Goal: Task Accomplishment & Management: Manage account settings

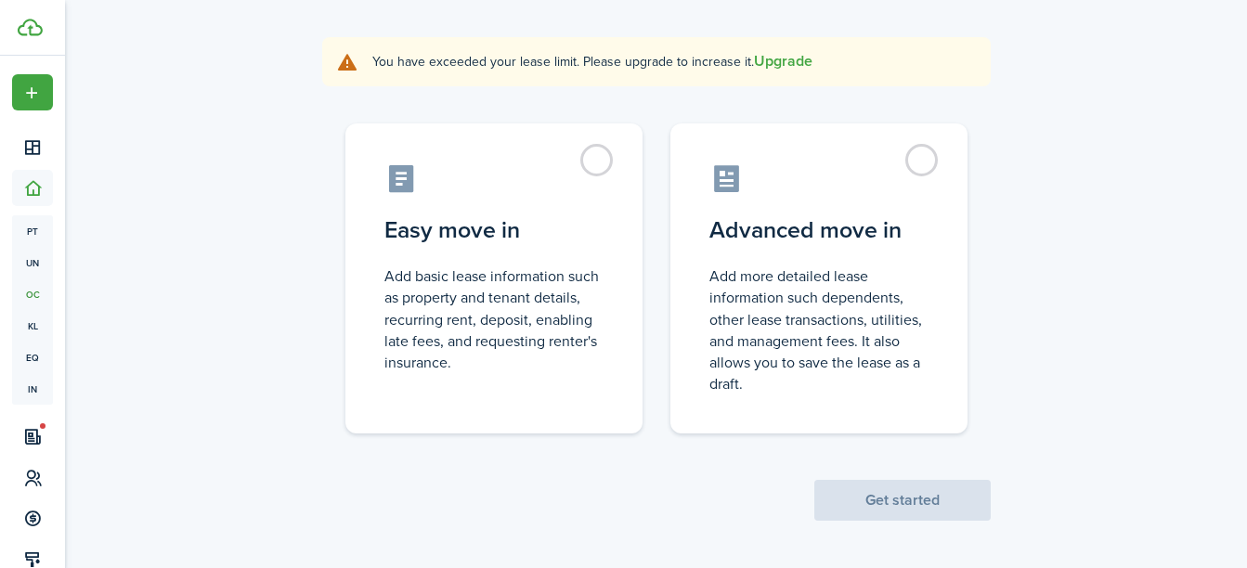
scroll to position [189, 0]
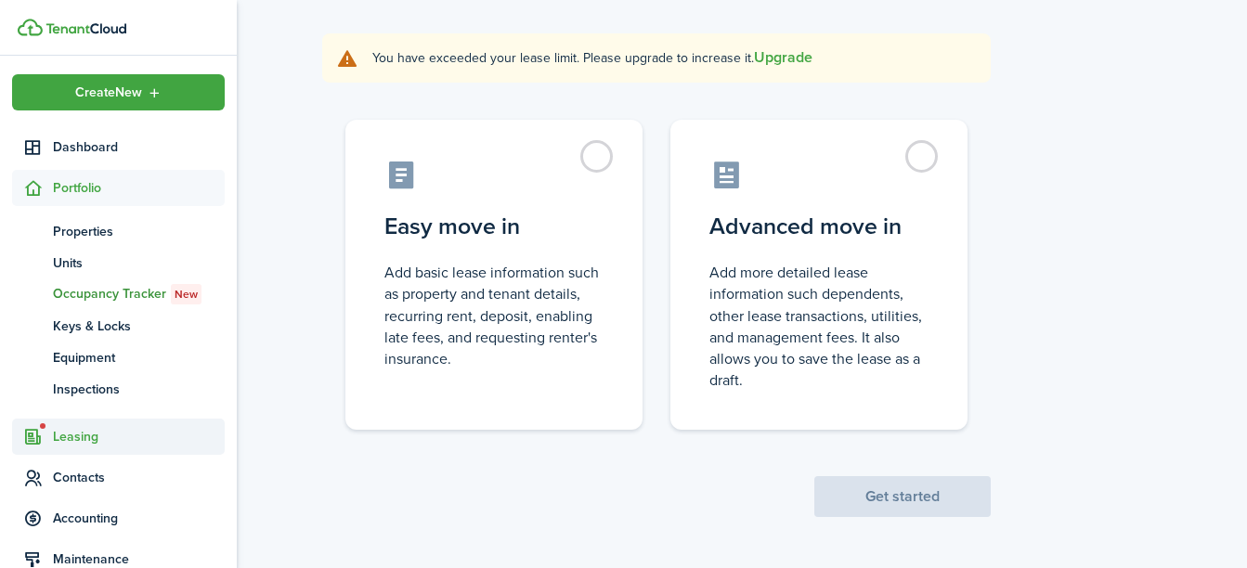
click at [76, 432] on span "Leasing" at bounding box center [139, 436] width 172 height 19
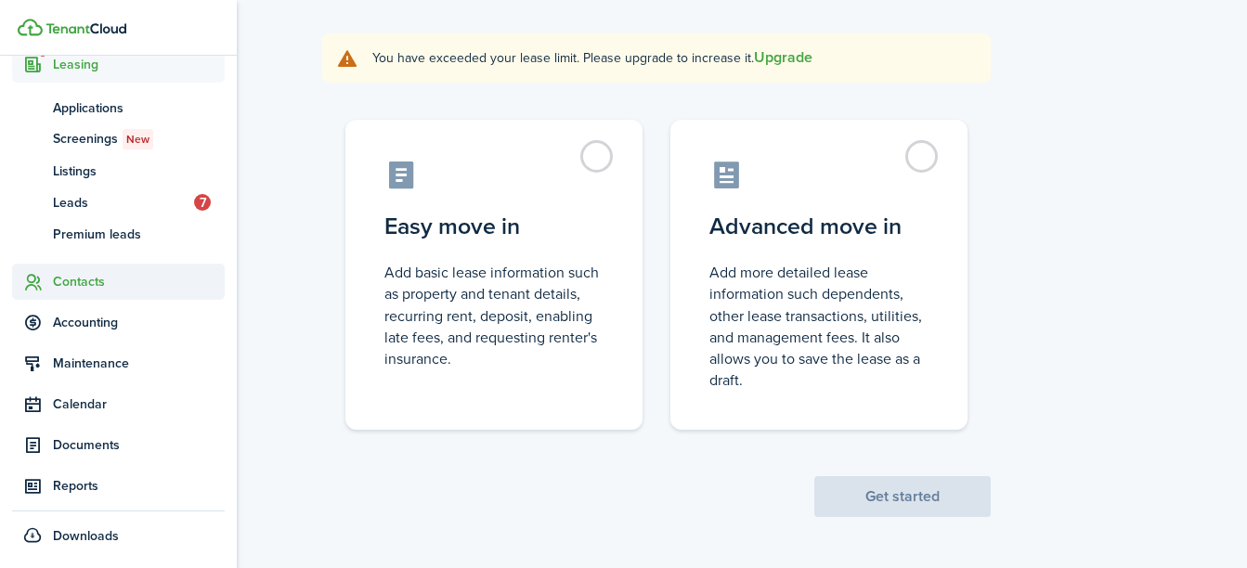
scroll to position [165, 0]
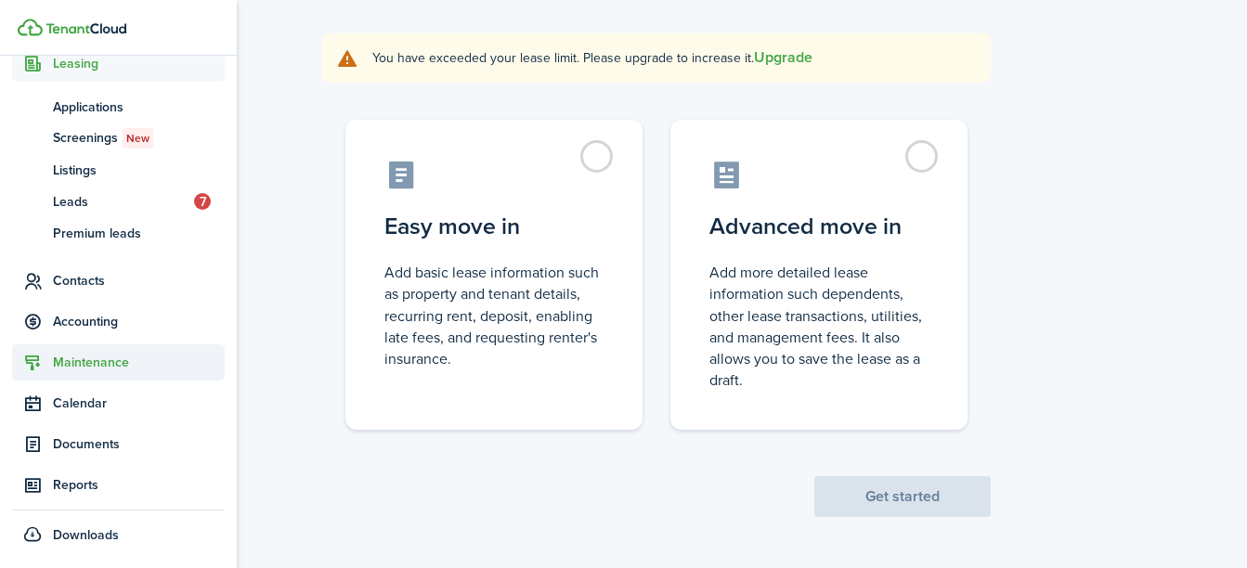
click at [92, 361] on span "Maintenance" at bounding box center [139, 362] width 172 height 19
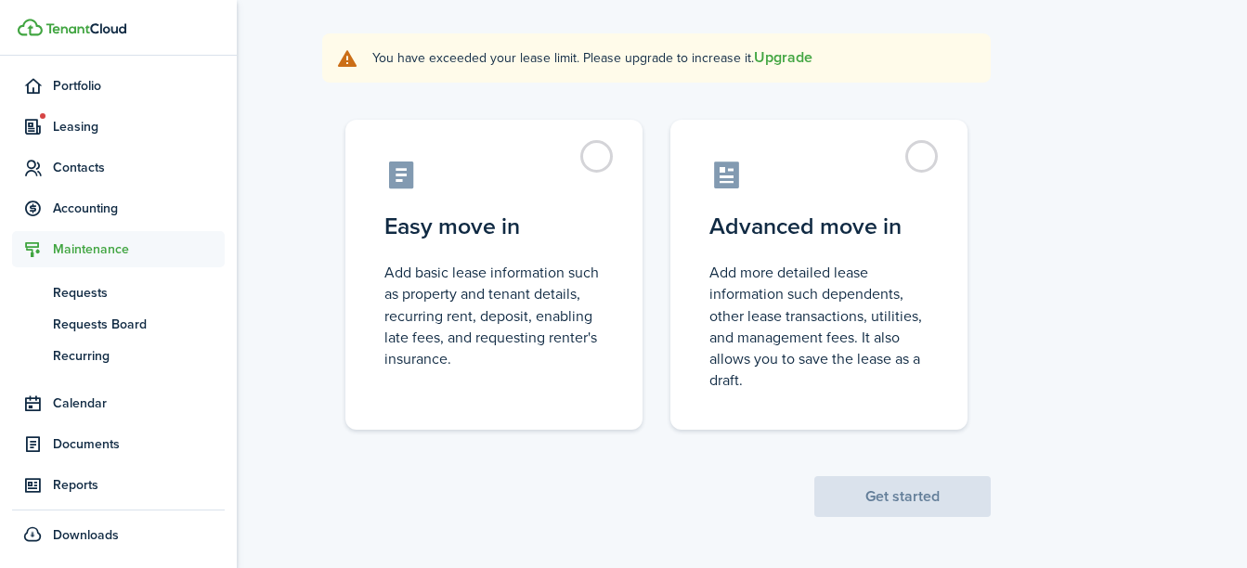
scroll to position [102, 0]
click at [104, 439] on span "Documents" at bounding box center [139, 443] width 172 height 19
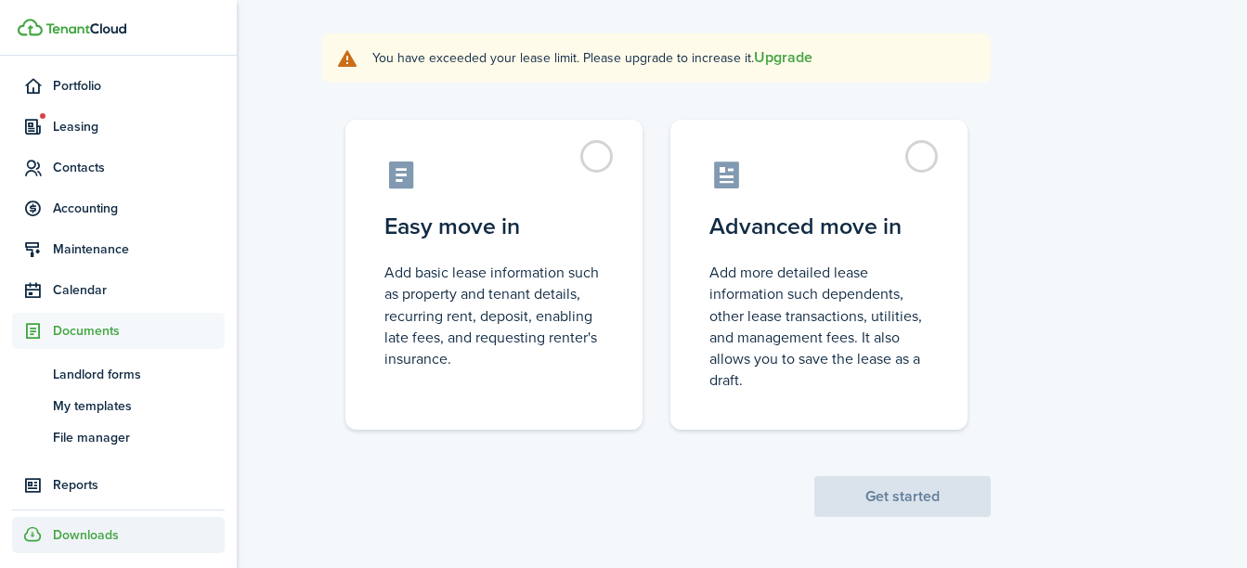
click at [91, 536] on span "Downloads" at bounding box center [86, 534] width 66 height 19
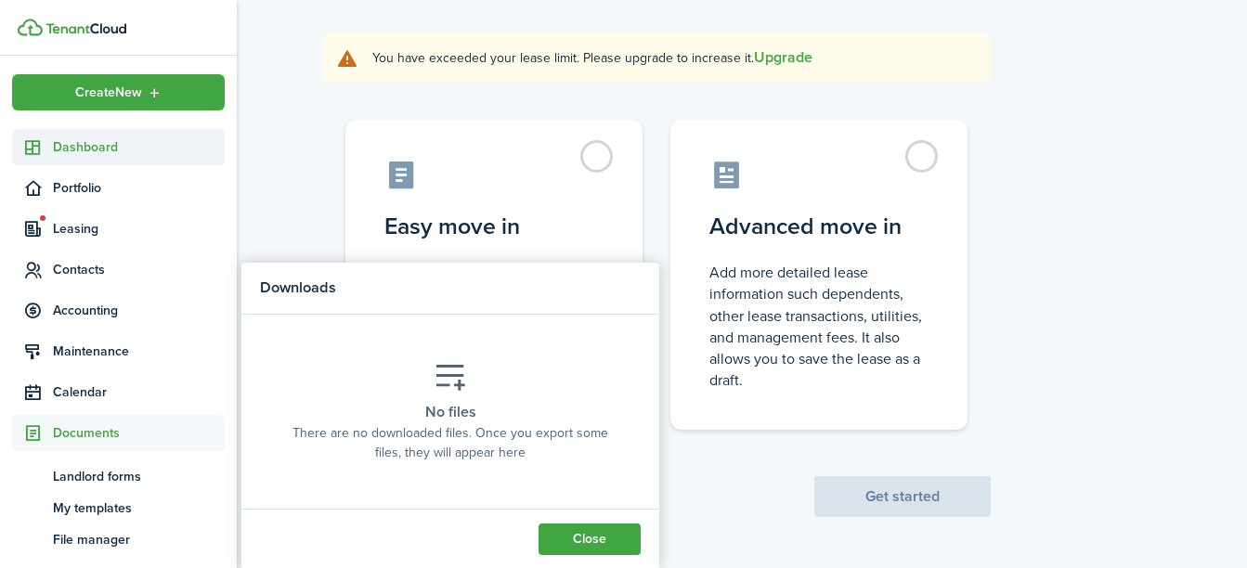
scroll to position [129, 0]
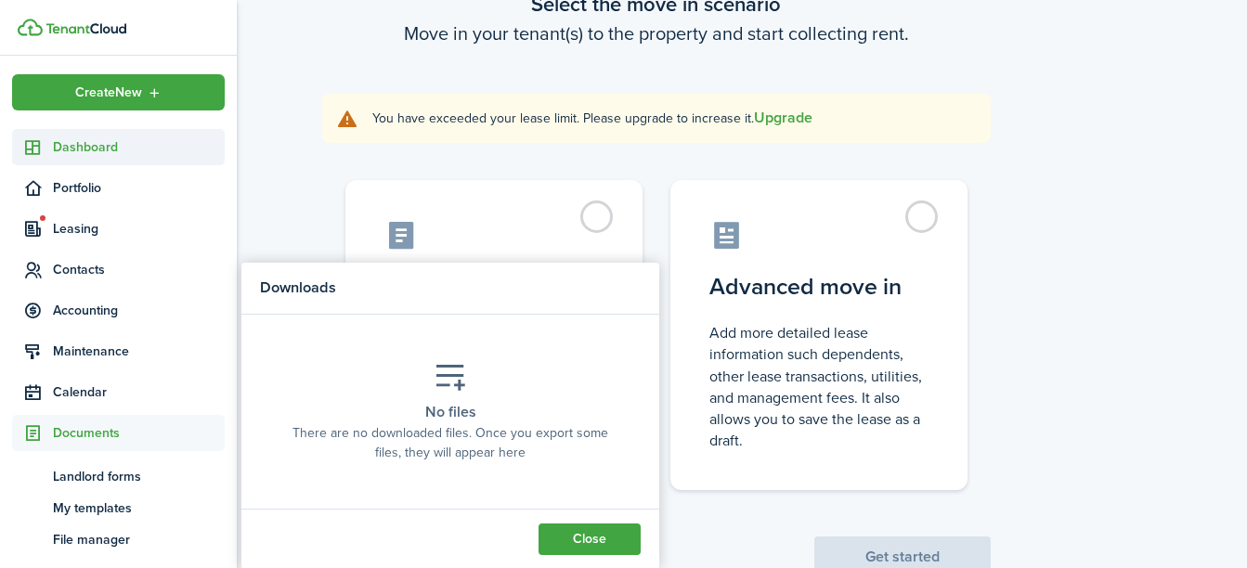
click at [110, 149] on span "Dashboard" at bounding box center [139, 146] width 172 height 19
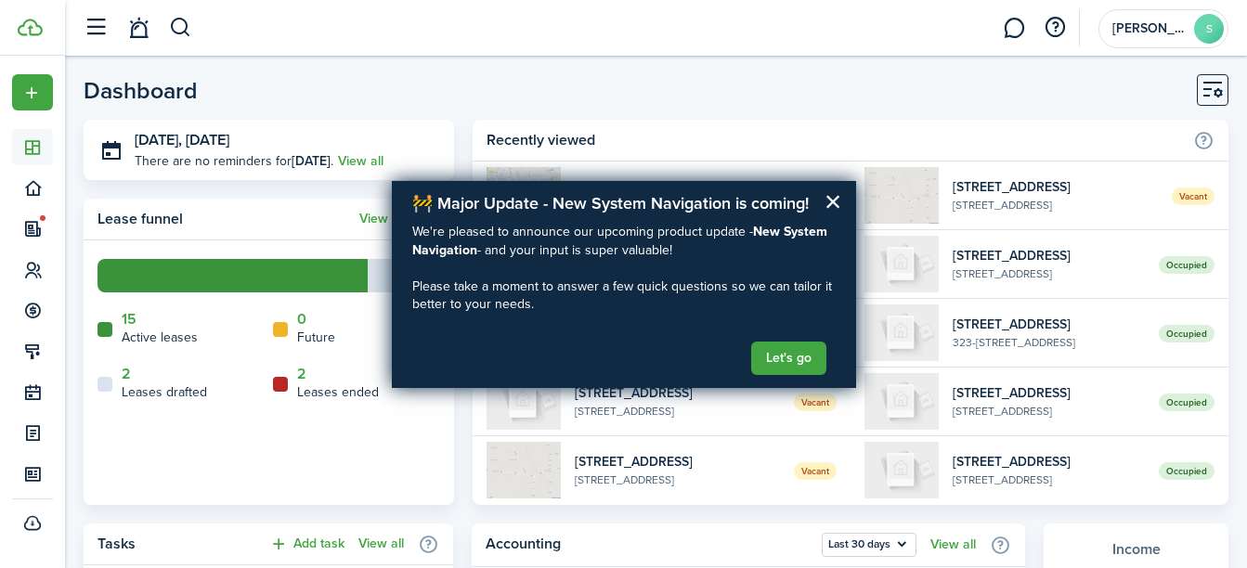
click at [618, 28] on header-wrapper "[PERSON_NAME]" at bounding box center [651, 28] width 1154 height 56
click at [187, 17] on button "button" at bounding box center [180, 28] width 23 height 32
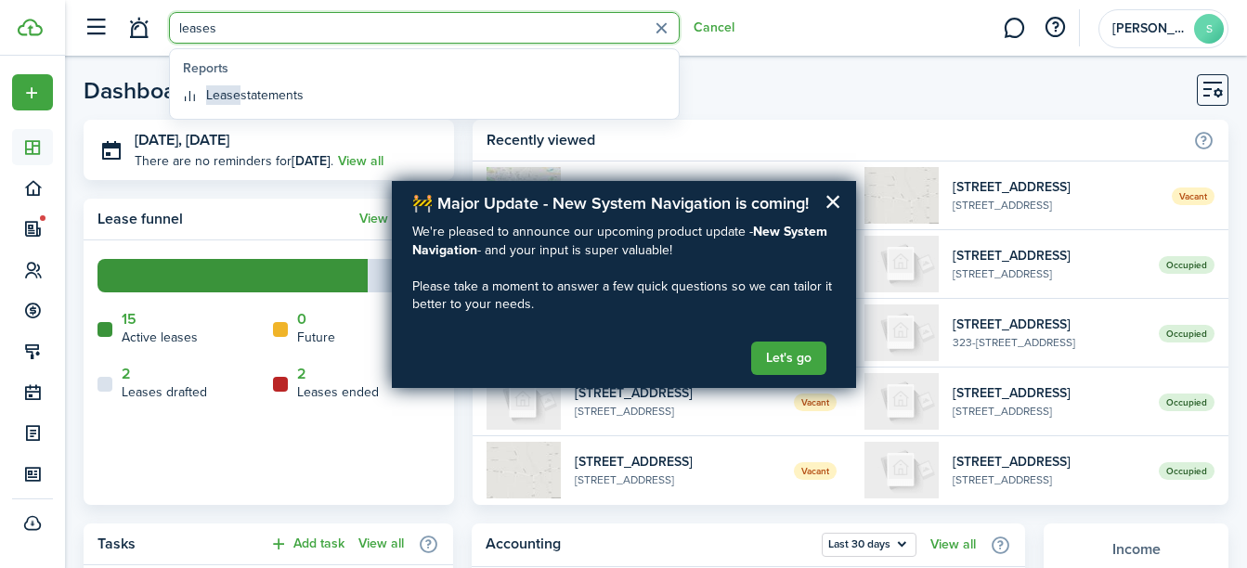
type input "leases"
click at [831, 198] on button "×" at bounding box center [833, 202] width 18 height 30
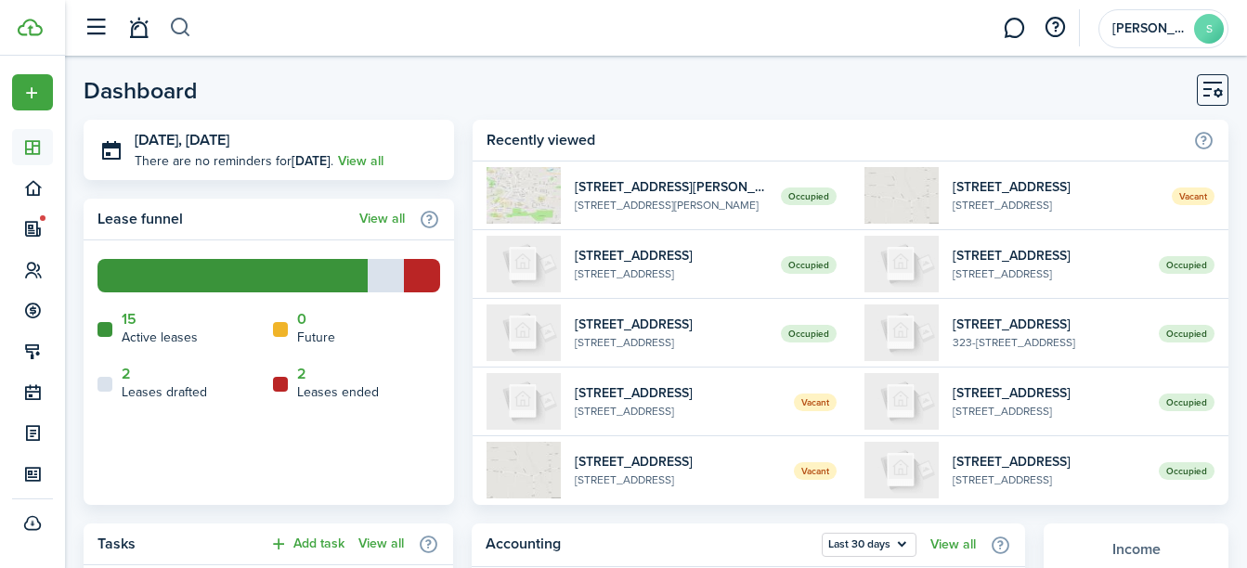
click at [187, 22] on button "button" at bounding box center [180, 28] width 23 height 32
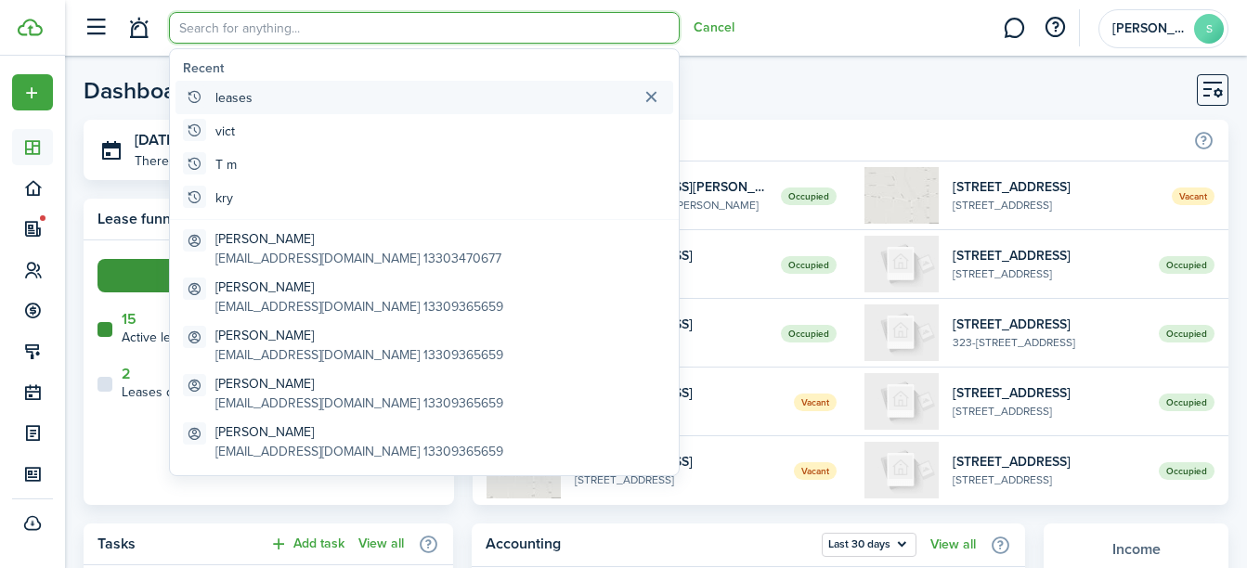
click at [274, 94] on global-search-item "leases" at bounding box center [424, 97] width 498 height 33
type input "leases"
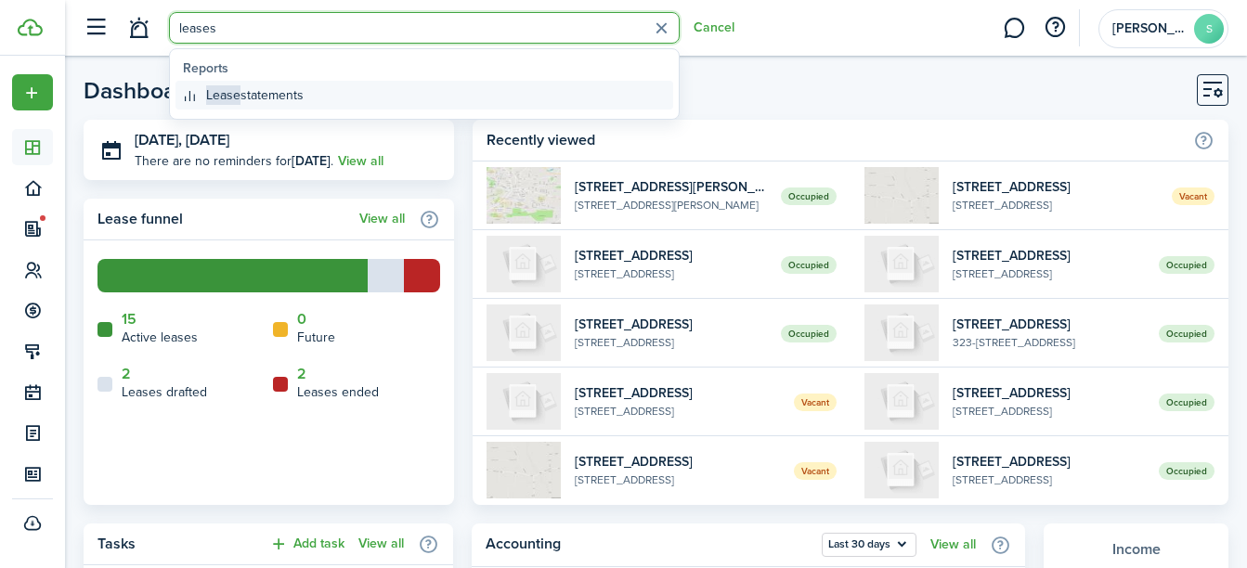
click at [402, 97] on link "Lease statements" at bounding box center [424, 95] width 498 height 29
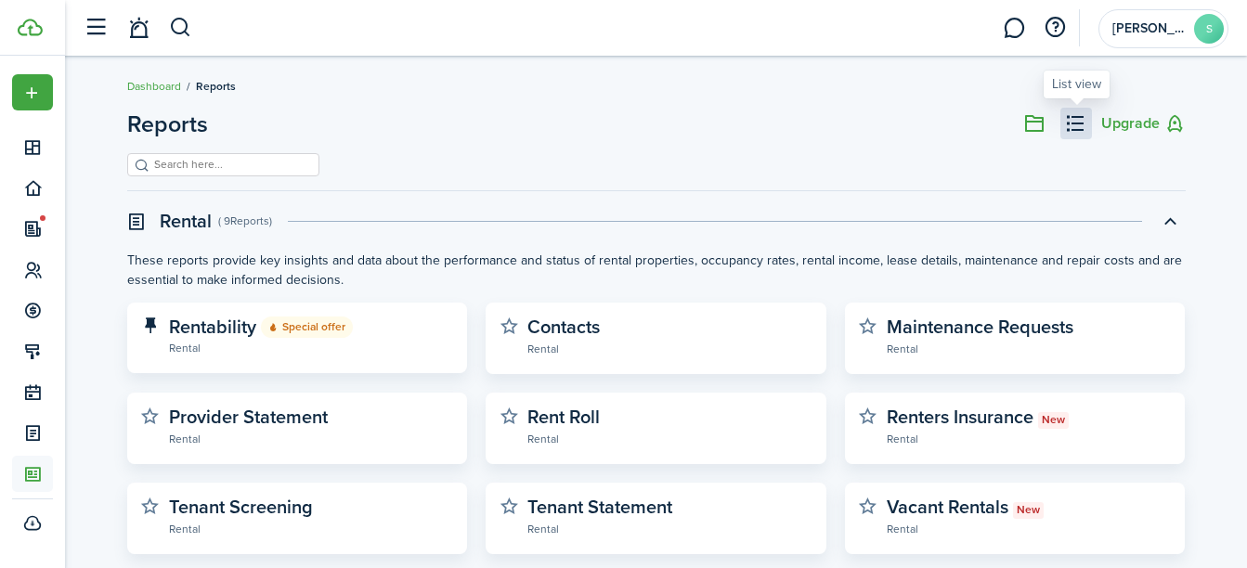
click at [1078, 114] on button at bounding box center [1076, 124] width 32 height 32
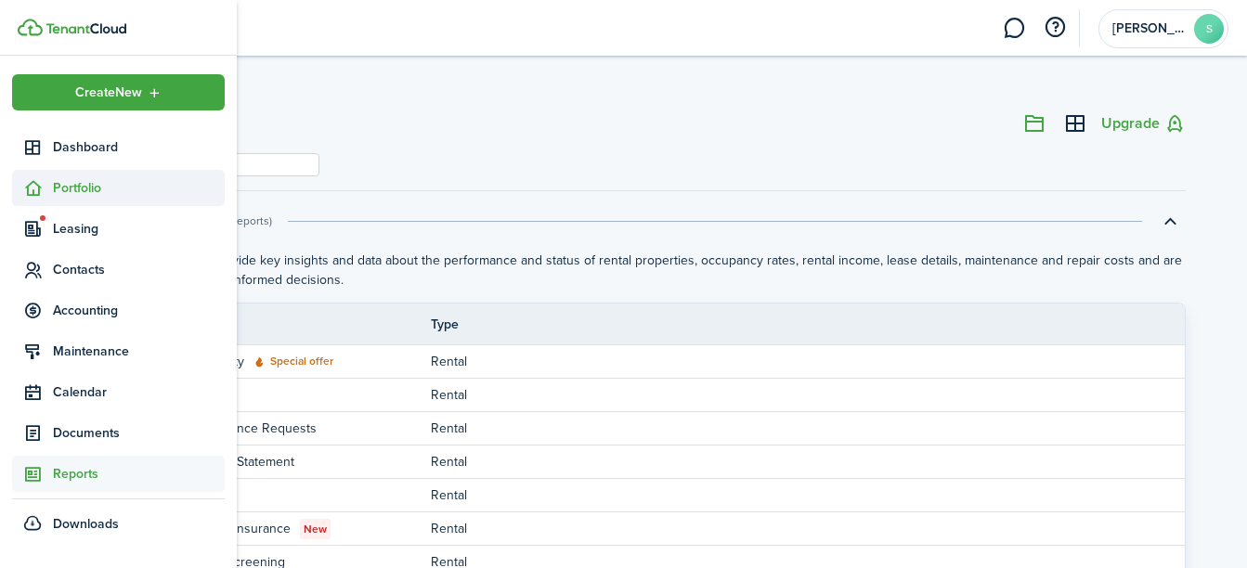
click at [71, 183] on span "Portfolio" at bounding box center [139, 187] width 172 height 19
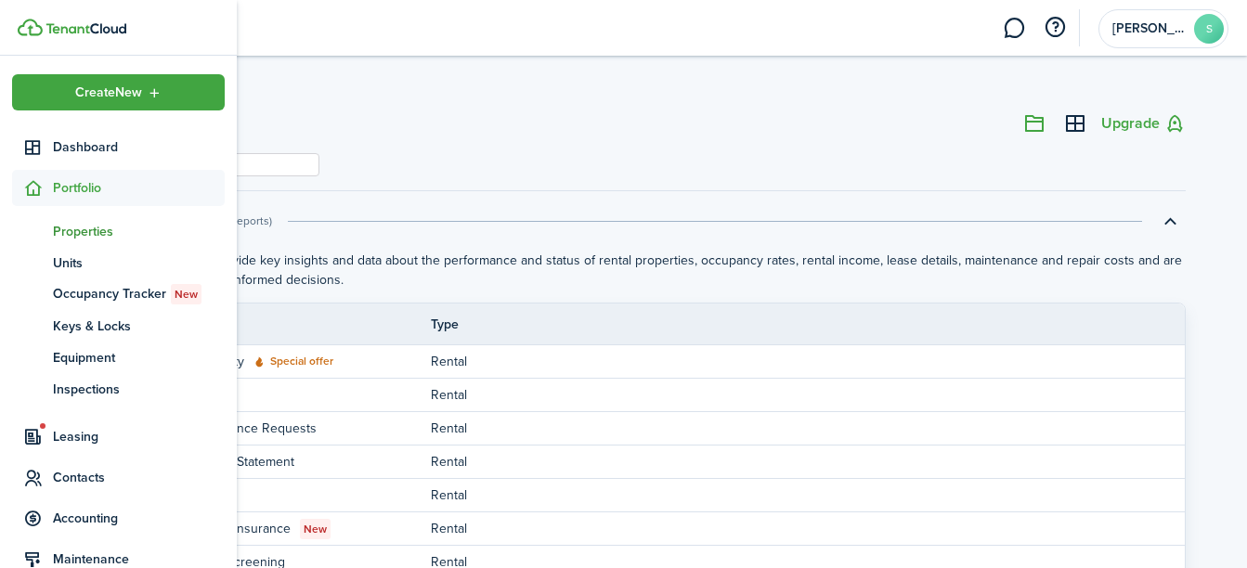
click at [84, 235] on span "Properties" at bounding box center [139, 231] width 172 height 19
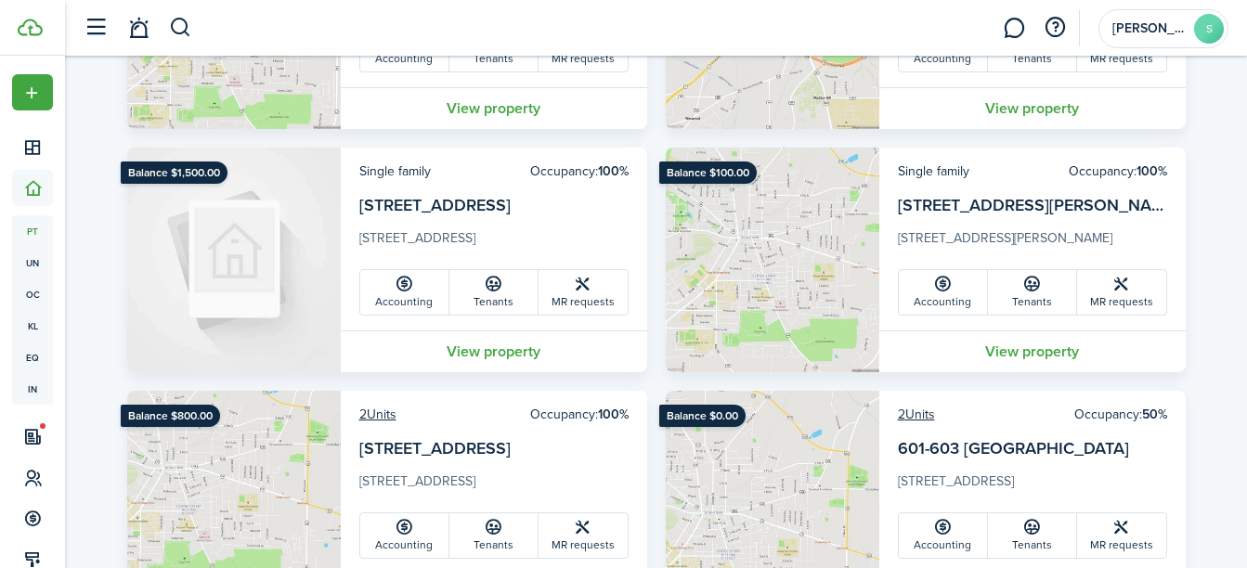
scroll to position [650, 0]
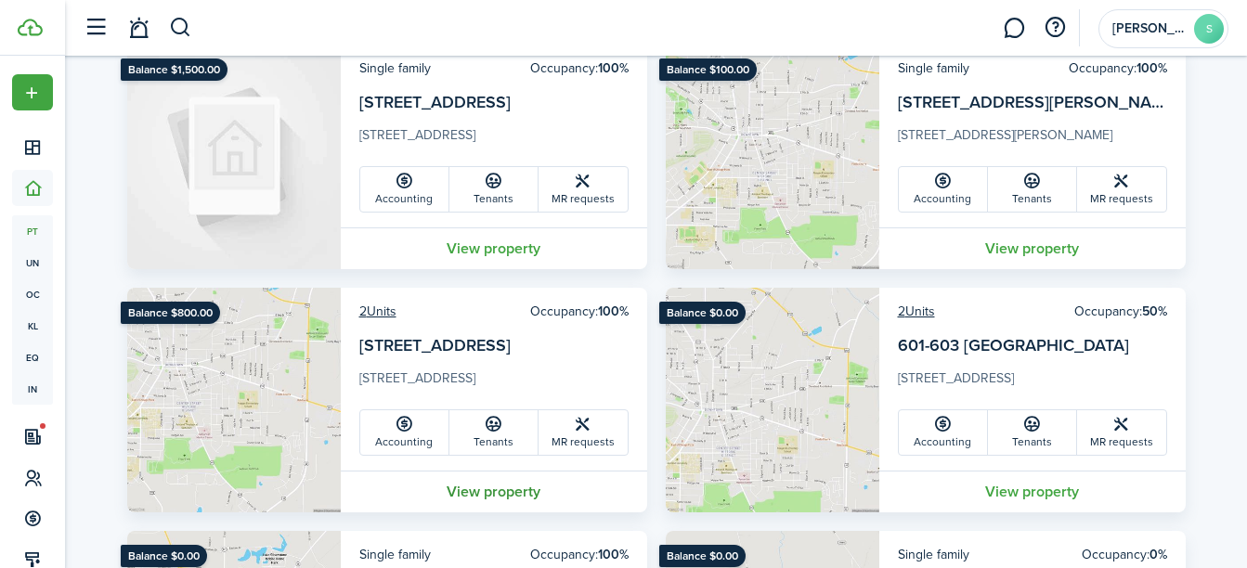
click at [523, 497] on link "View property" at bounding box center [494, 492] width 306 height 42
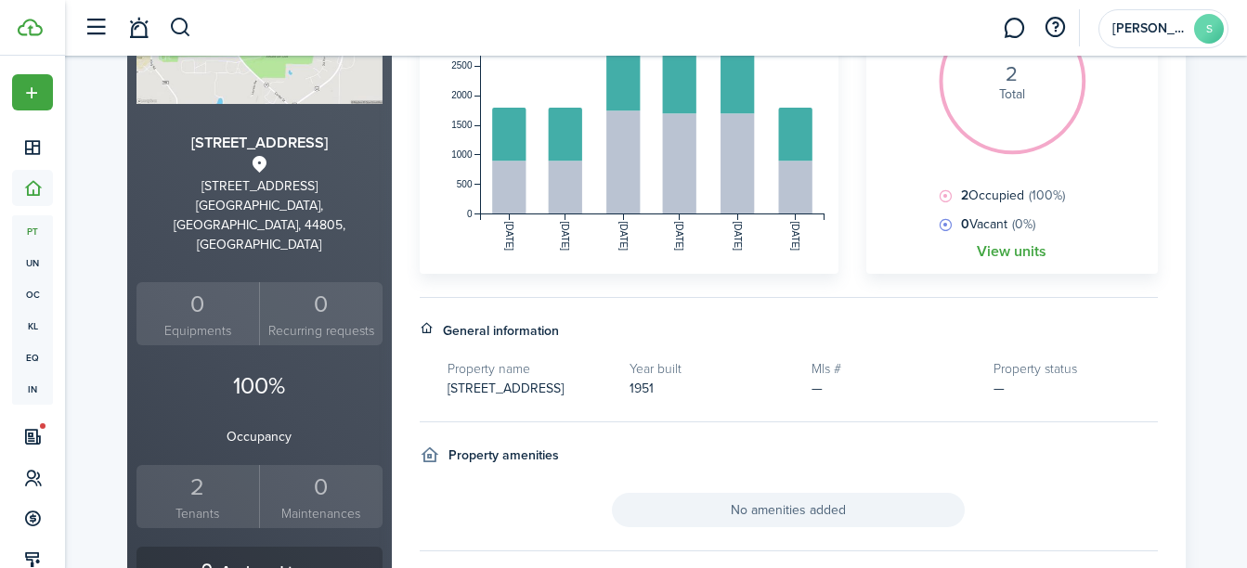
scroll to position [278, 0]
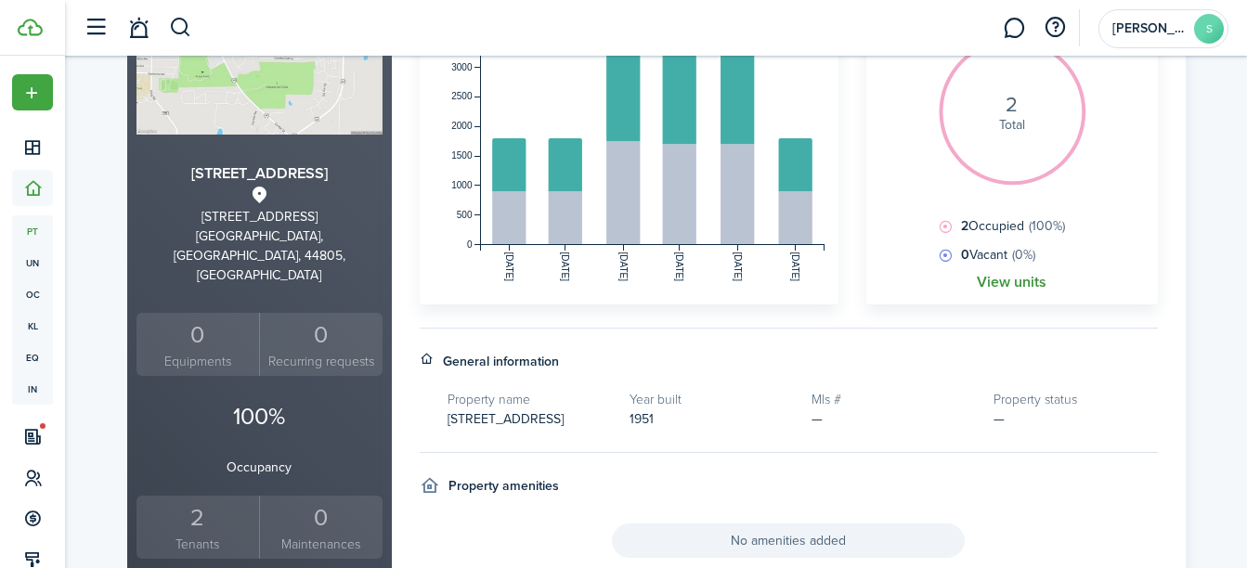
click at [1022, 280] on link "View units" at bounding box center [1011, 282] width 70 height 17
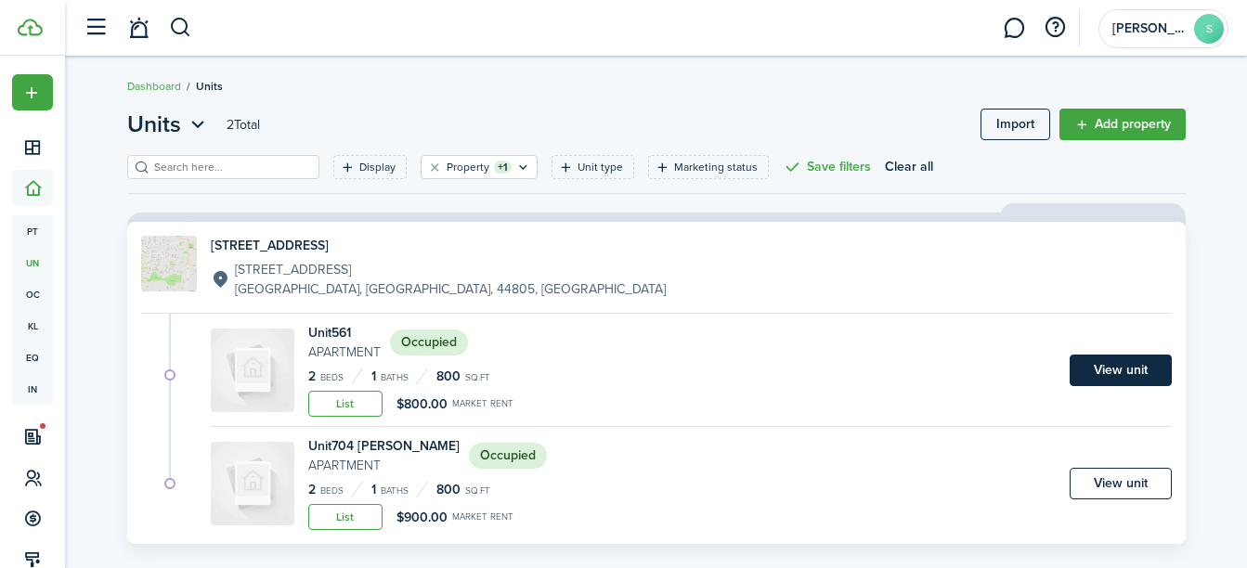
click at [1120, 369] on link "View unit" at bounding box center [1120, 371] width 102 height 32
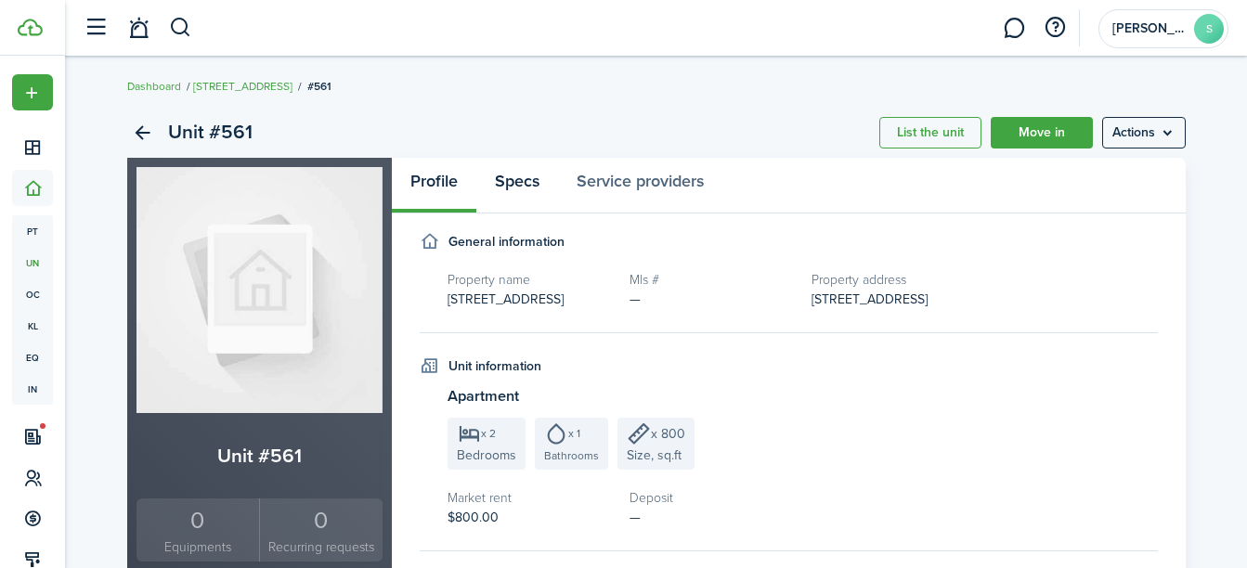
click at [528, 187] on link "Specs" at bounding box center [517, 186] width 82 height 56
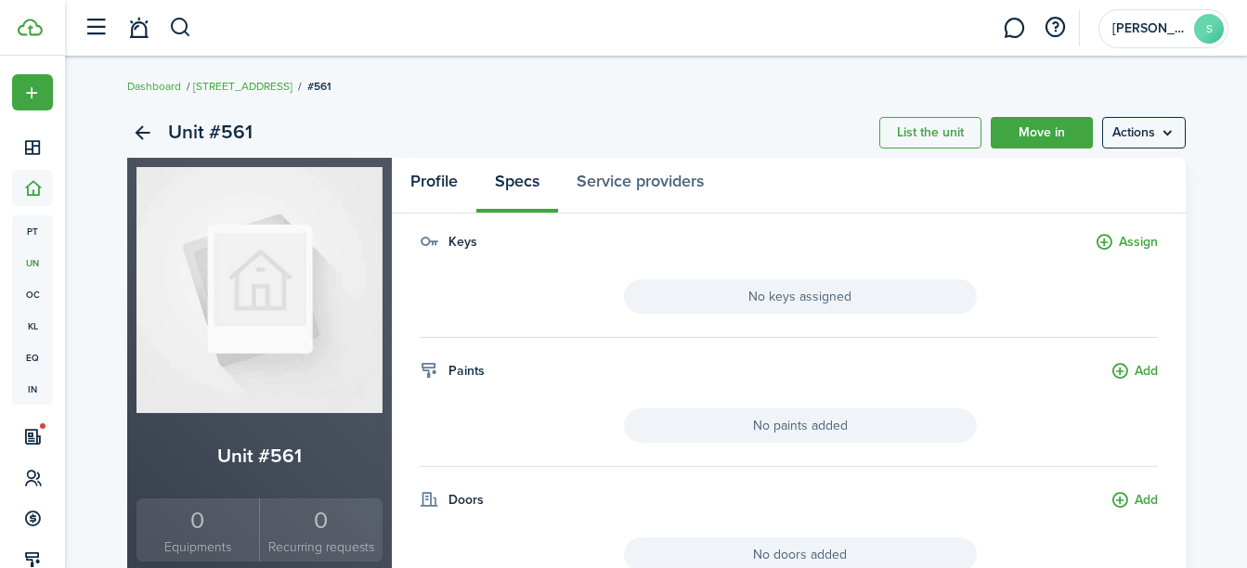
click at [449, 177] on link "Profile" at bounding box center [434, 186] width 84 height 56
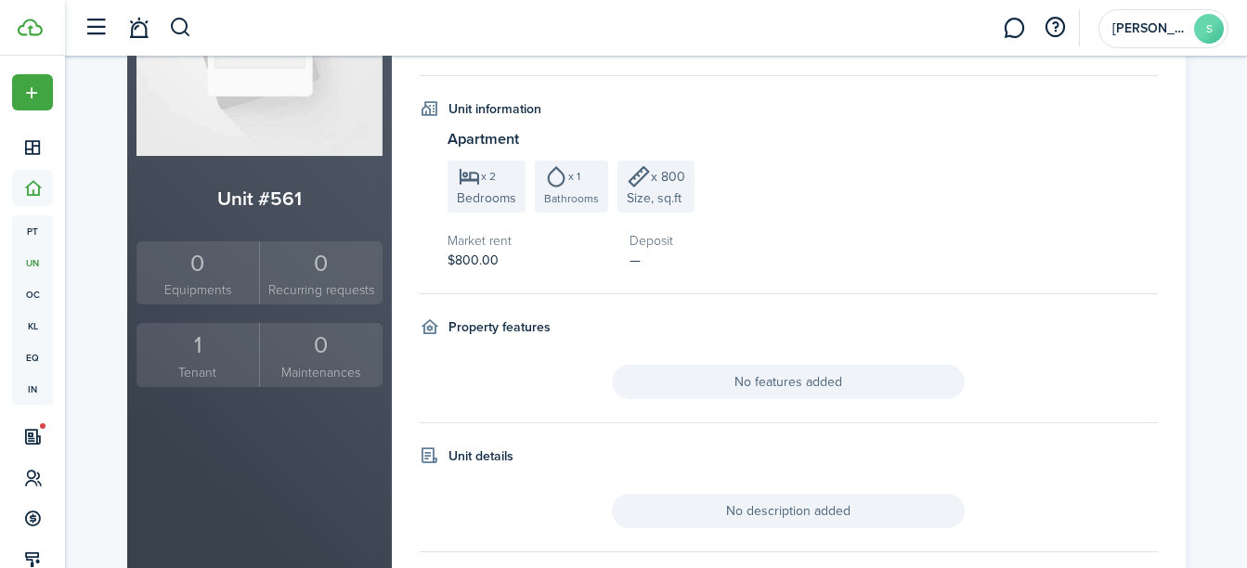
scroll to position [278, 0]
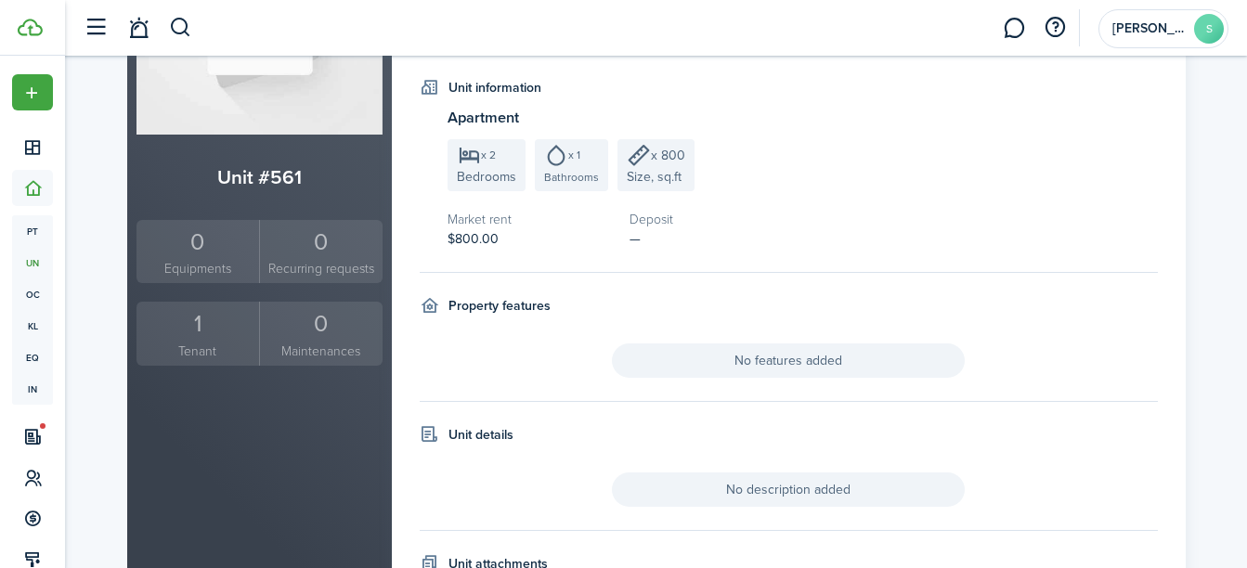
click at [193, 321] on div "1" at bounding box center [198, 323] width 114 height 35
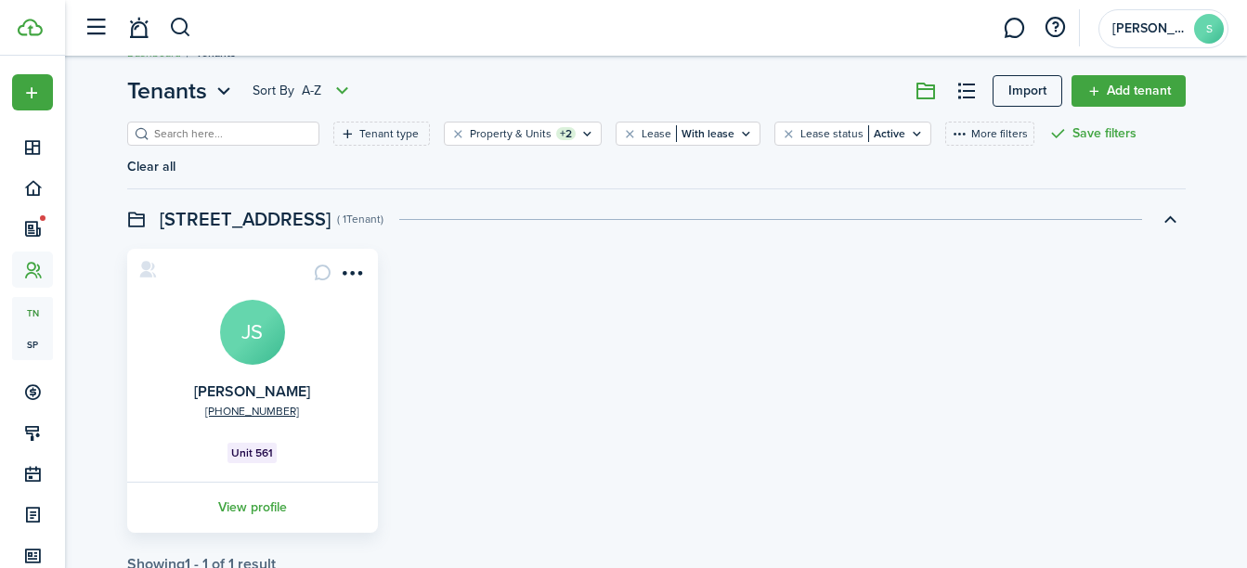
scroll to position [60, 0]
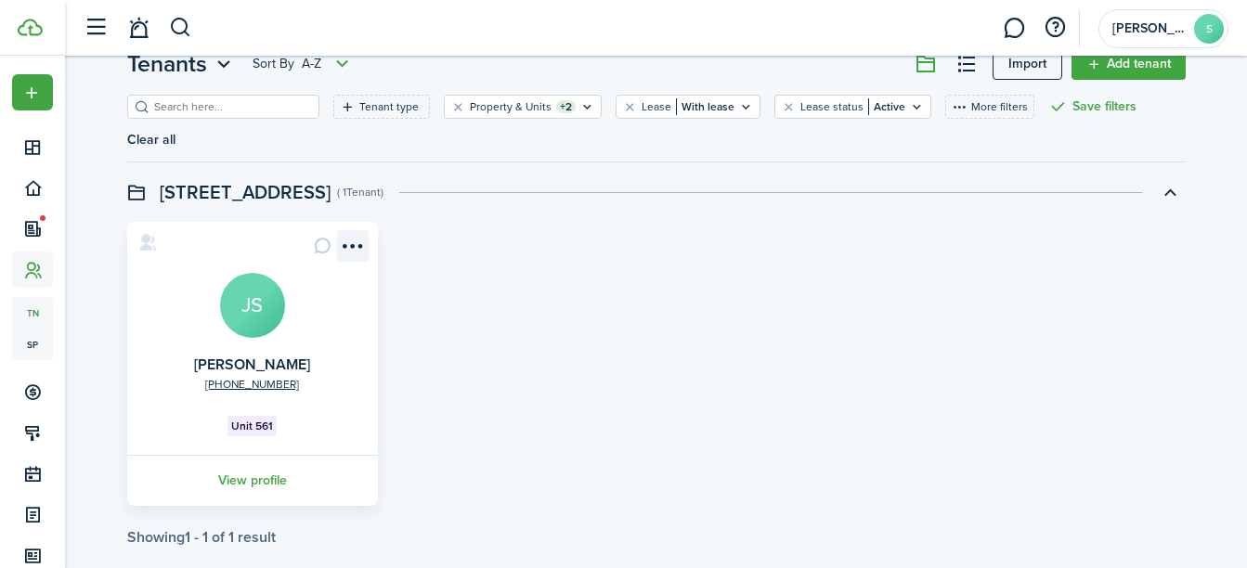
click at [353, 230] on menu-btn-icon "Open menu" at bounding box center [353, 246] width 32 height 32
click at [511, 222] on div "[PHONE_NUMBER] [PERSON_NAME] JS Unit 561 View profile" at bounding box center [656, 364] width 1077 height 284
click at [356, 230] on menu-btn-icon "Open menu" at bounding box center [353, 246] width 32 height 32
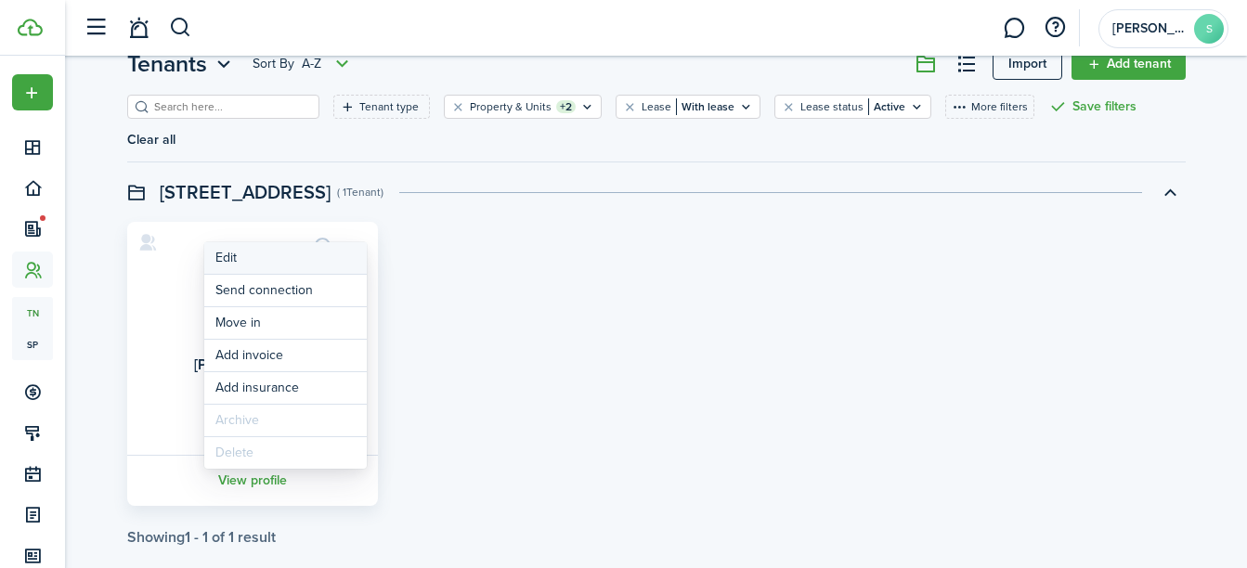
click at [348, 255] on link "Edit" at bounding box center [285, 258] width 162 height 32
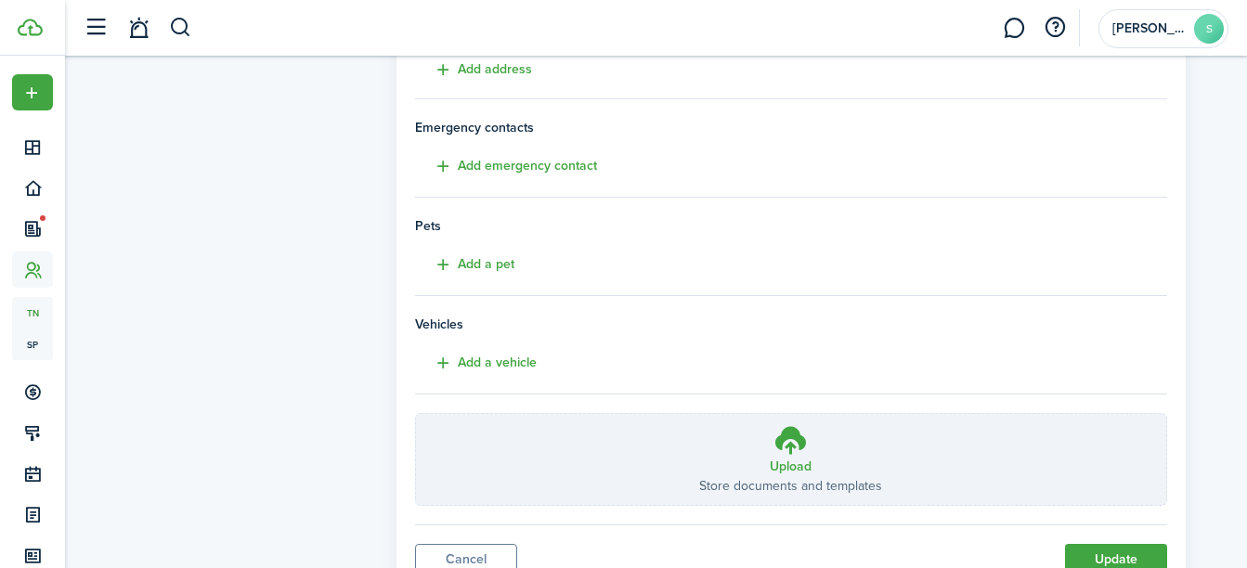
scroll to position [448, 0]
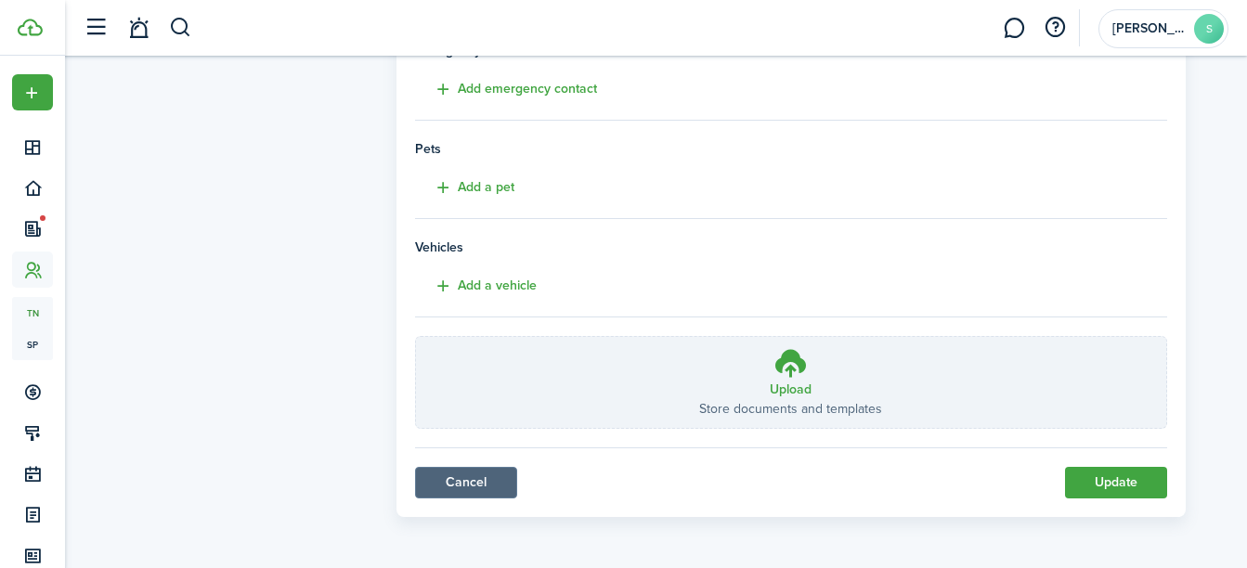
click at [444, 488] on link "Cancel" at bounding box center [466, 483] width 102 height 32
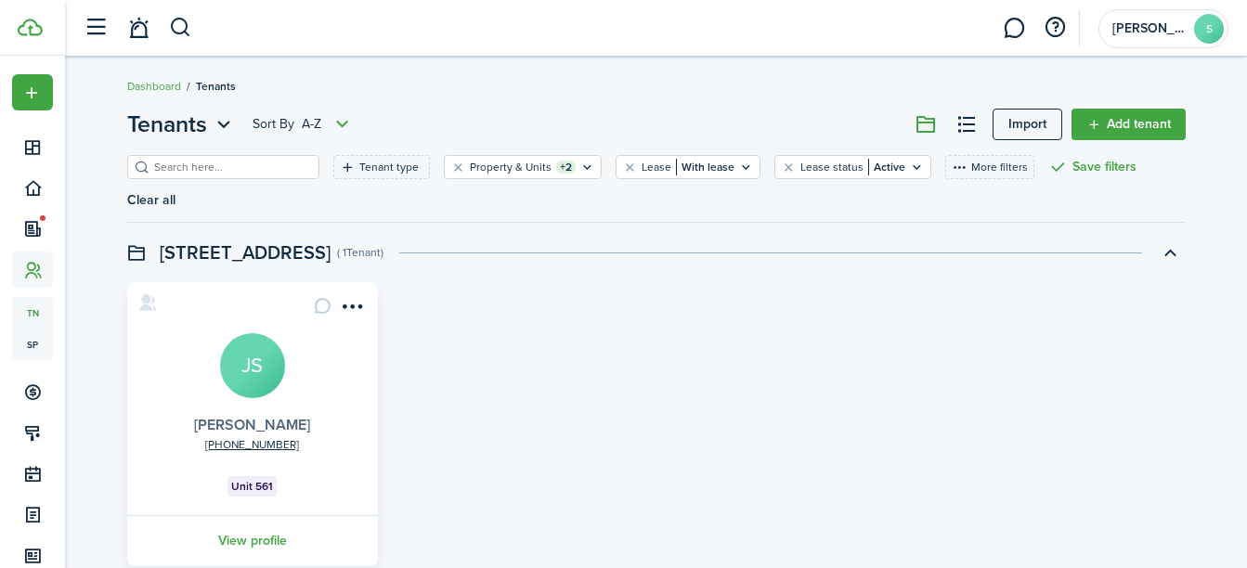
click at [259, 414] on link "[PERSON_NAME]" at bounding box center [252, 424] width 116 height 21
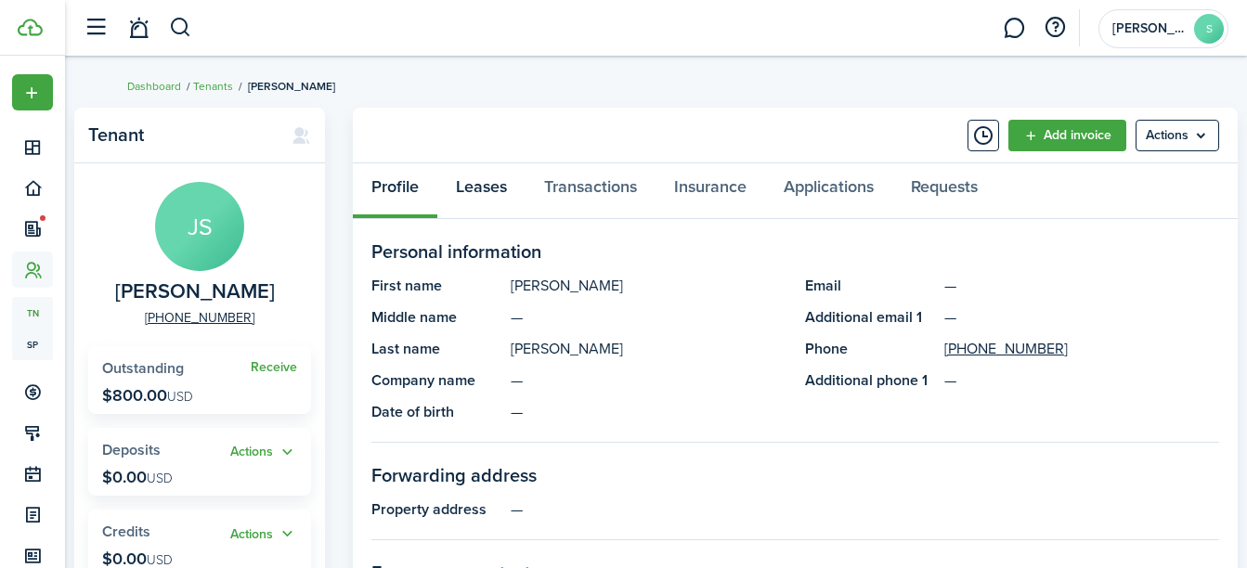
click at [491, 205] on link "Leases" at bounding box center [481, 191] width 88 height 56
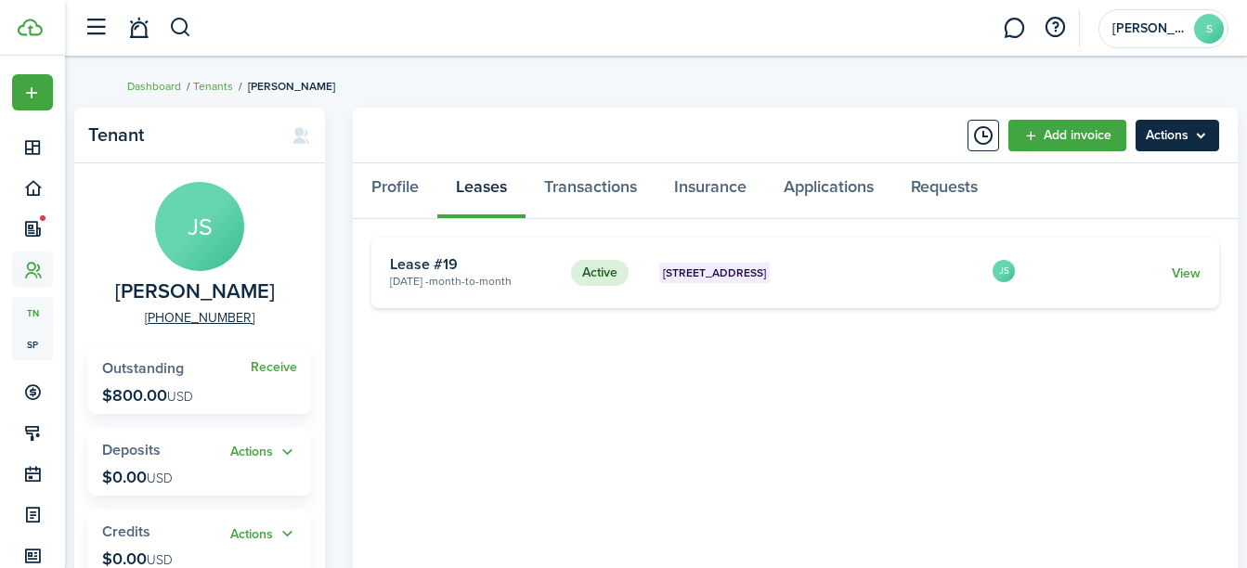
click at [1200, 137] on menu-btn "Actions" at bounding box center [1177, 136] width 84 height 32
click at [1002, 414] on tenant-view-lease "Active [STREET_ADDRESS] [DATE] - Month-to-month Lease #19 JS View «« « 1 » »»" at bounding box center [794, 511] width 847 height 546
click at [601, 273] on status "Active" at bounding box center [600, 273] width 58 height 26
click at [1002, 267] on div "JS" at bounding box center [1003, 273] width 26 height 30
click at [1177, 273] on link "View" at bounding box center [1185, 273] width 29 height 19
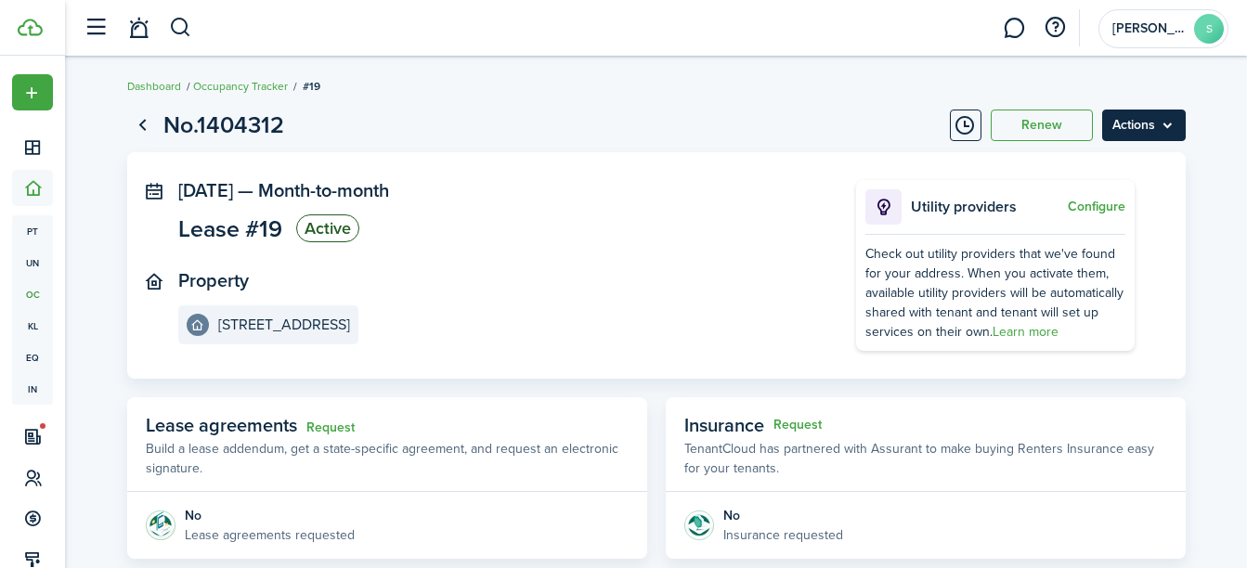
click at [1136, 124] on menu-btn "Actions" at bounding box center [1144, 126] width 84 height 32
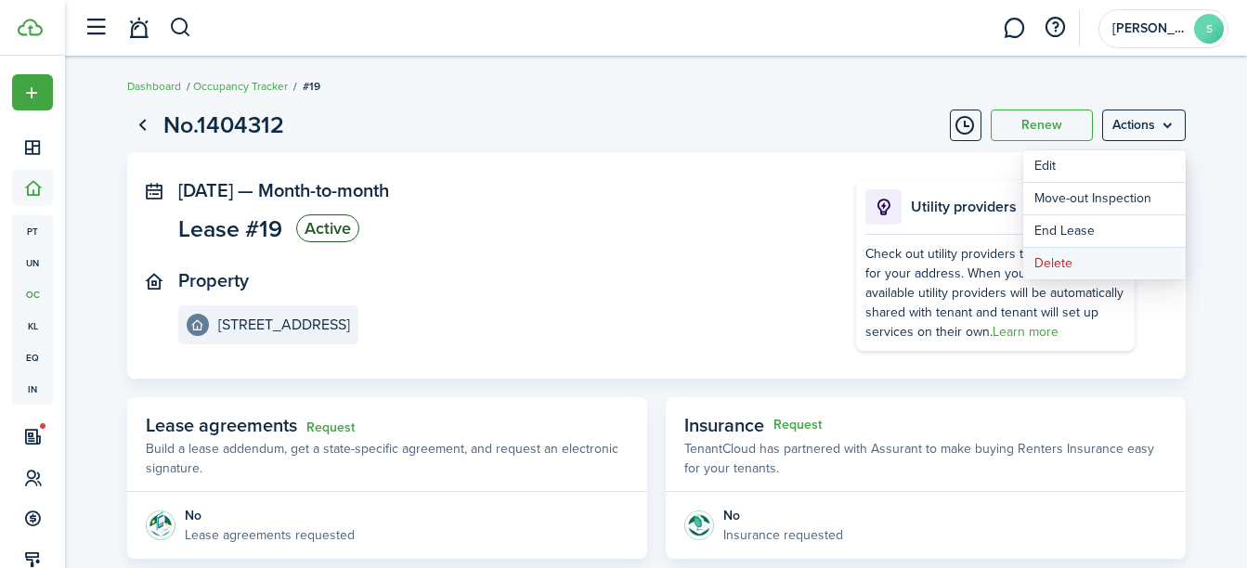
click at [1058, 265] on button "Delete" at bounding box center [1104, 264] width 162 height 32
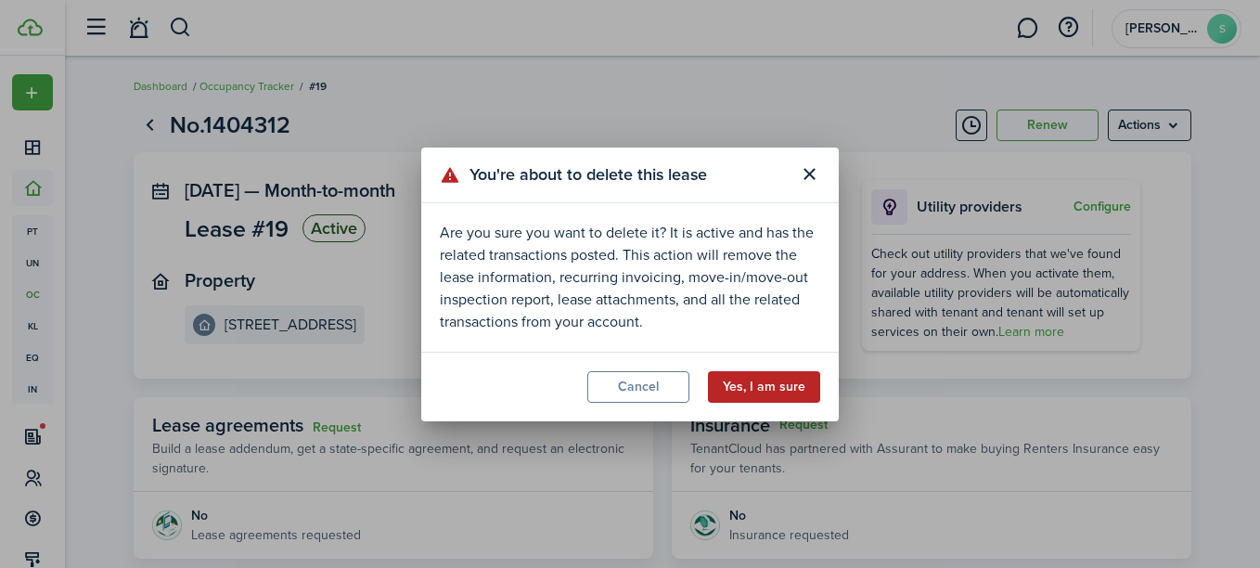
click at [754, 380] on button "Yes, I am sure" at bounding box center [764, 387] width 112 height 32
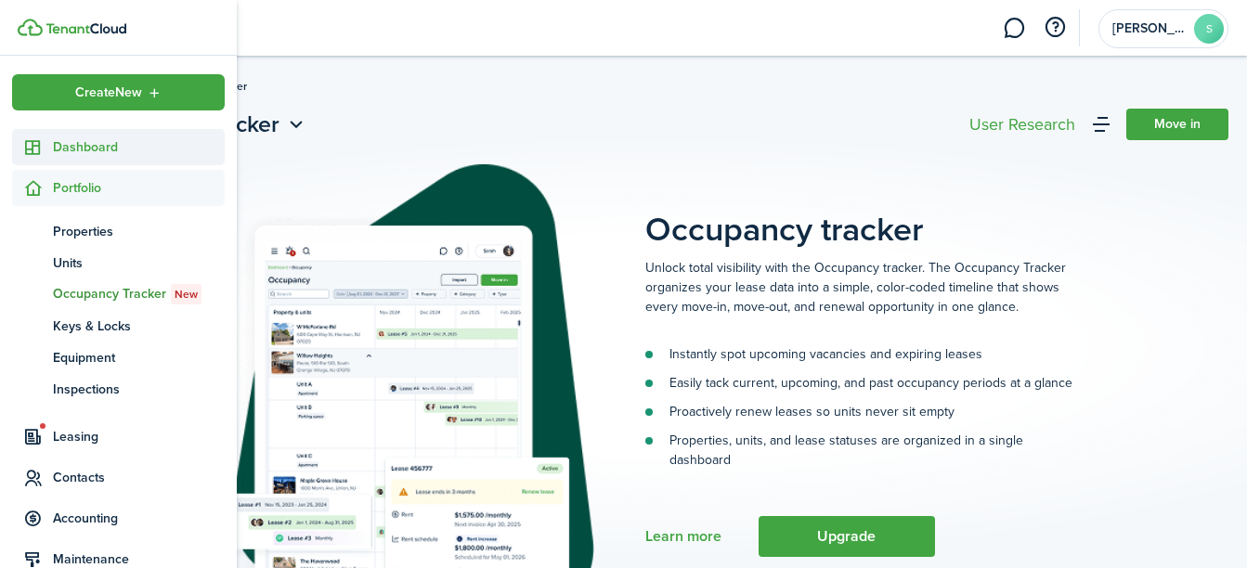
click at [66, 144] on span "Dashboard" at bounding box center [139, 146] width 172 height 19
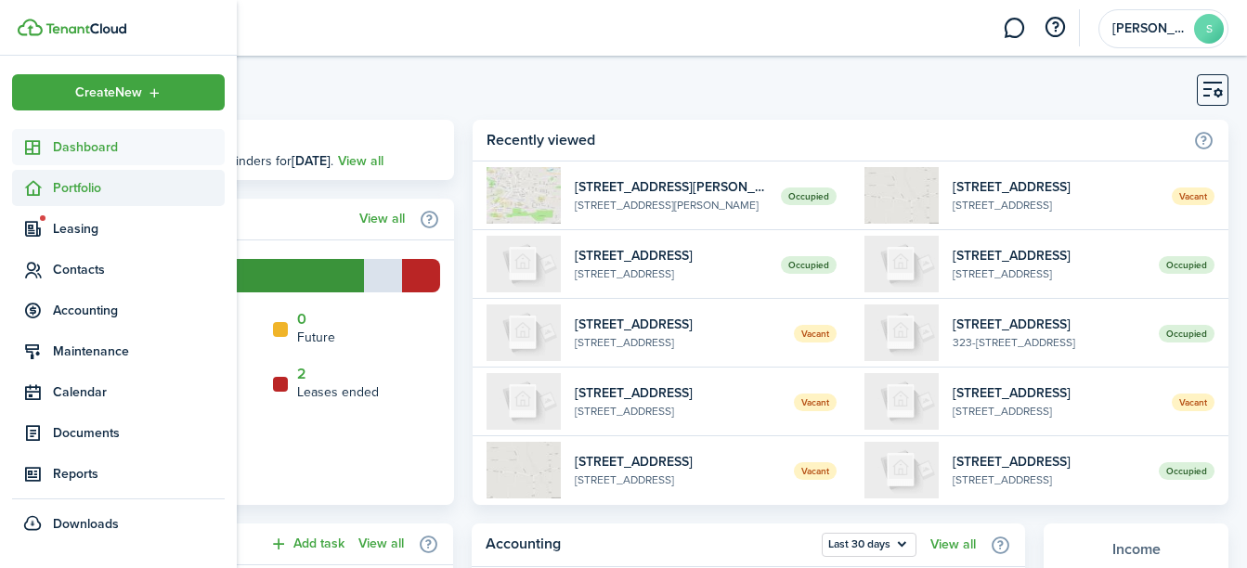
click at [84, 188] on span "Portfolio" at bounding box center [139, 187] width 172 height 19
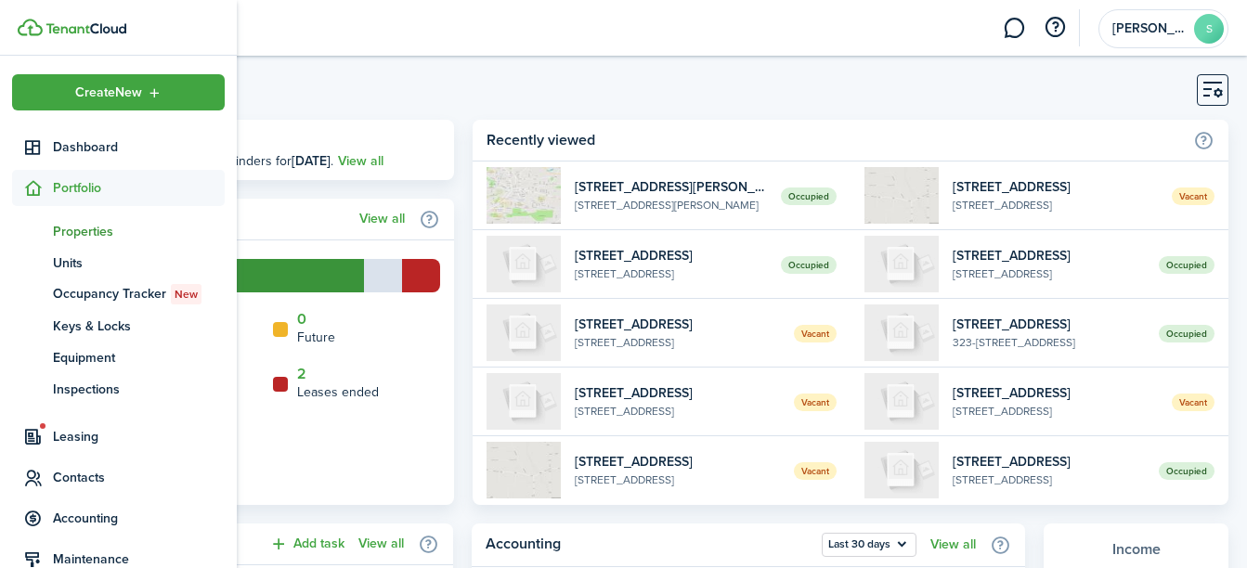
click at [106, 237] on span "Properties" at bounding box center [139, 231] width 172 height 19
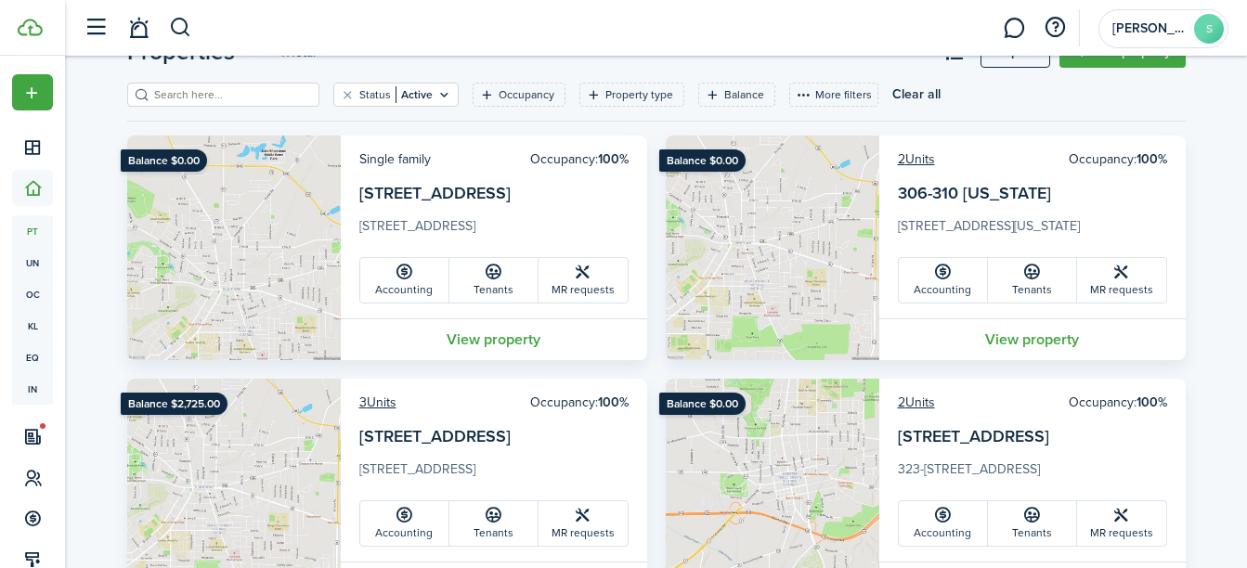
scroll to position [186, 0]
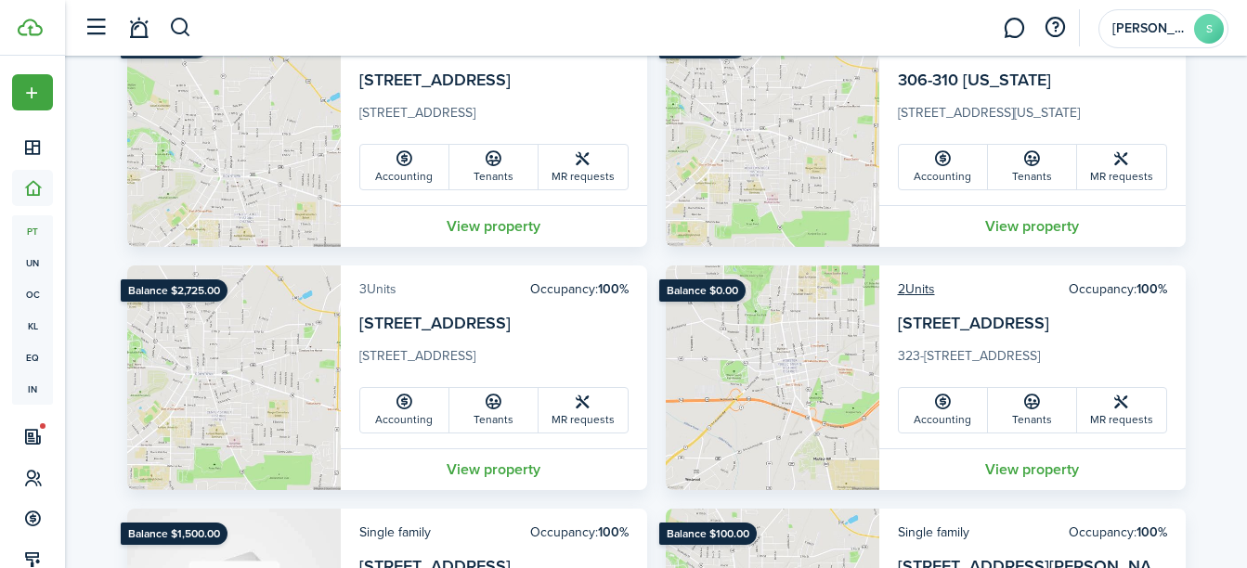
click at [373, 288] on link "3 Units" at bounding box center [377, 288] width 37 height 19
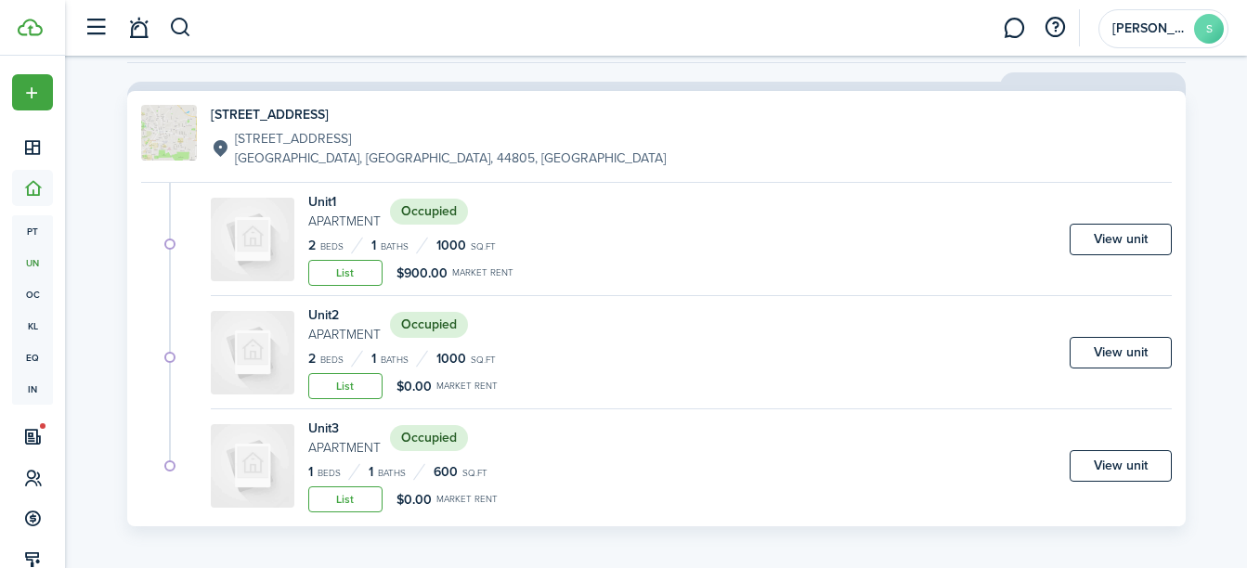
scroll to position [140, 0]
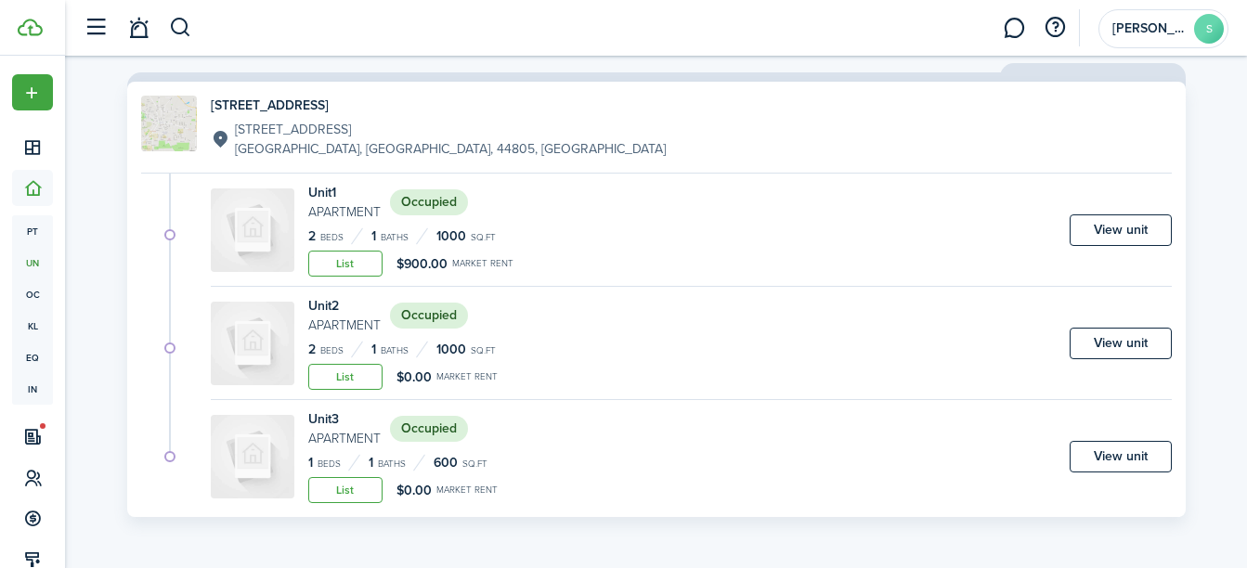
click at [1126, 334] on link "View unit" at bounding box center [1120, 344] width 102 height 32
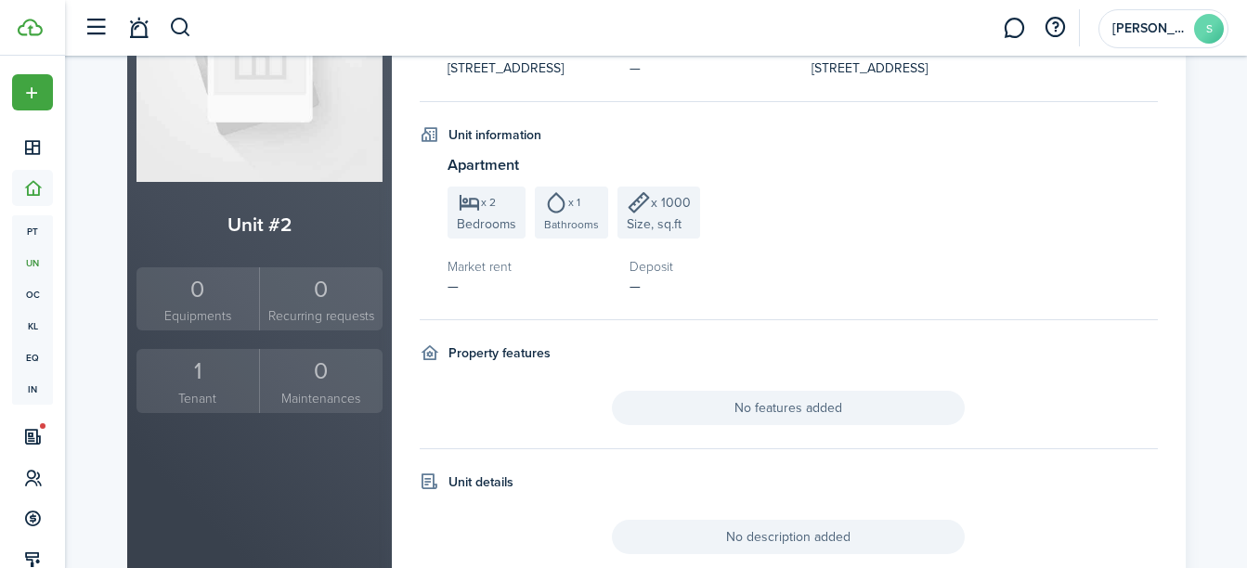
scroll to position [278, 0]
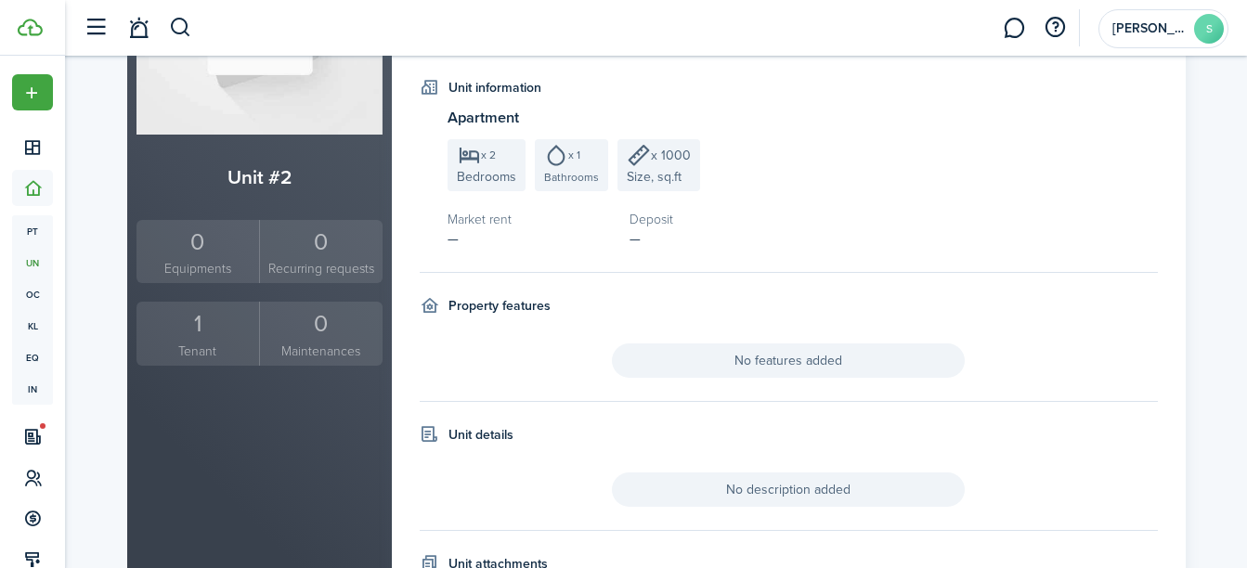
click at [196, 325] on div "1" at bounding box center [198, 323] width 114 height 35
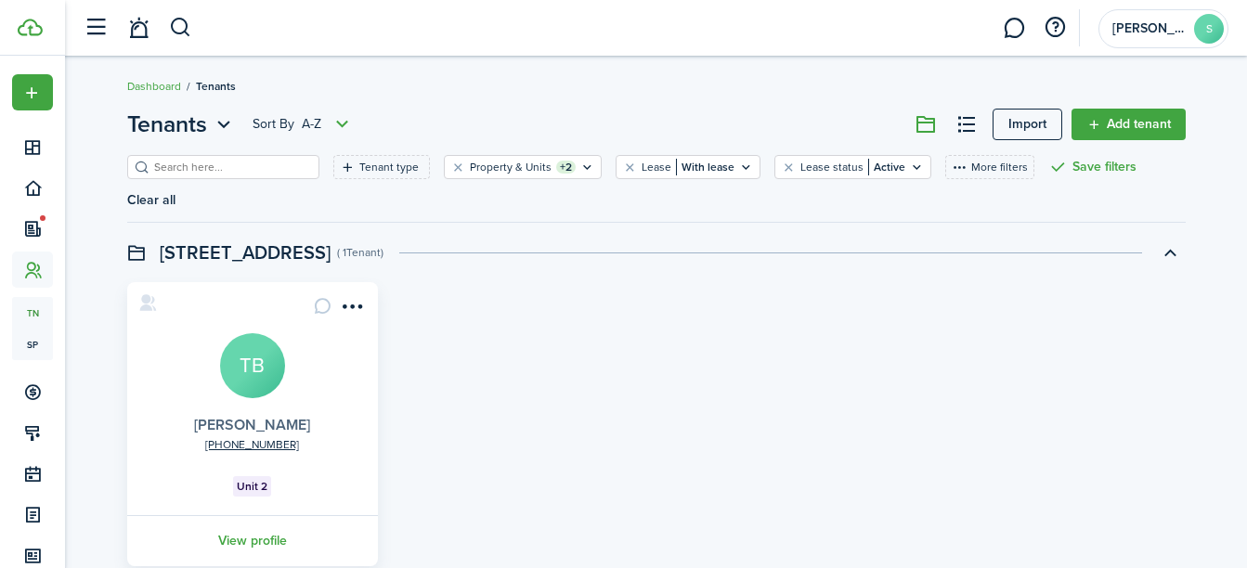
click at [274, 414] on link "[PERSON_NAME]" at bounding box center [252, 424] width 116 height 21
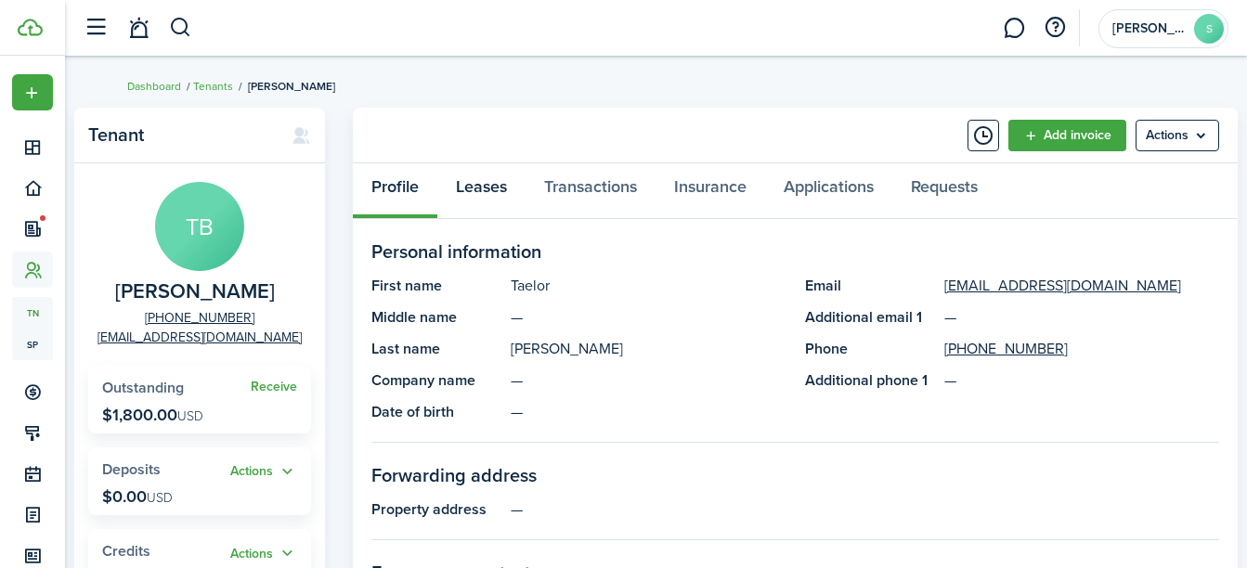
click at [497, 182] on link "Leases" at bounding box center [481, 191] width 88 height 56
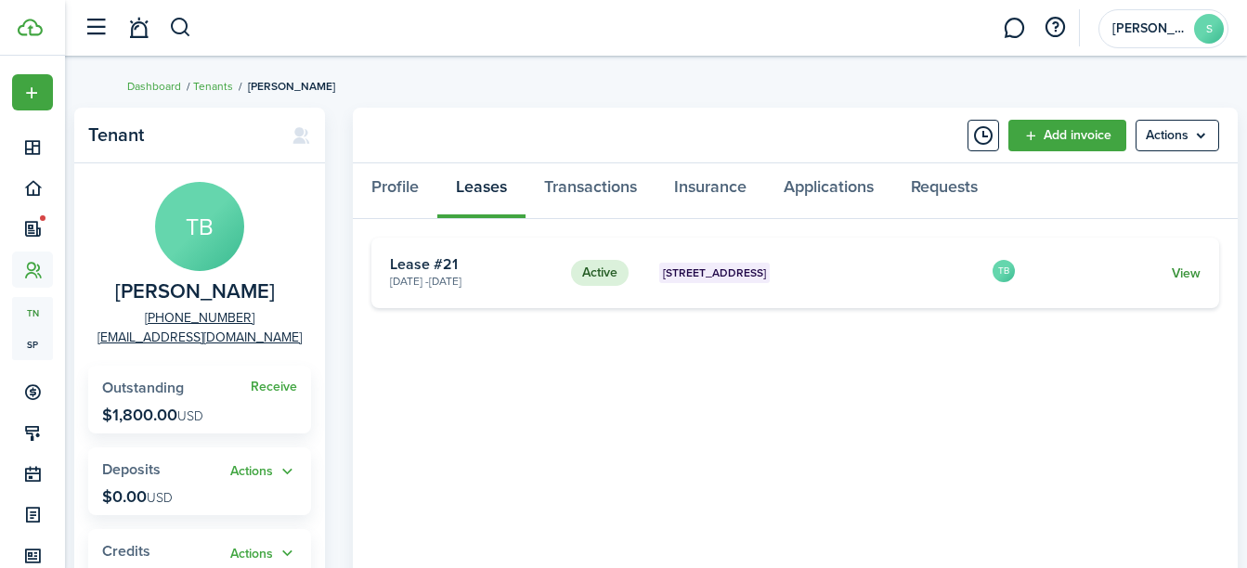
click at [1176, 273] on link "View" at bounding box center [1185, 273] width 29 height 19
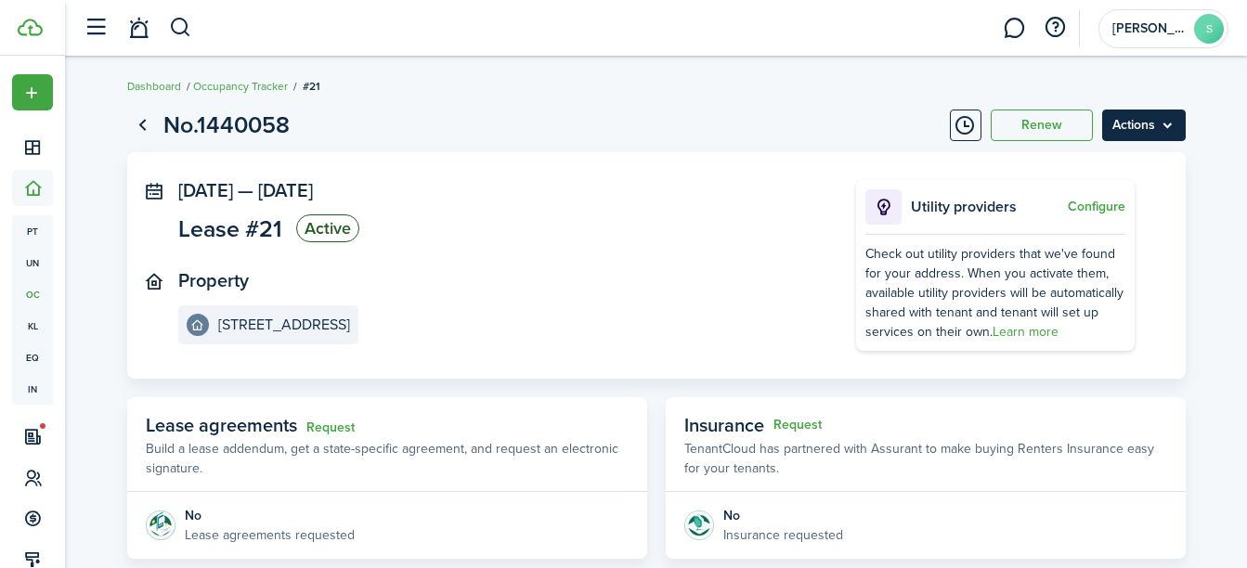
click at [1146, 136] on menu-btn "Actions" at bounding box center [1144, 126] width 84 height 32
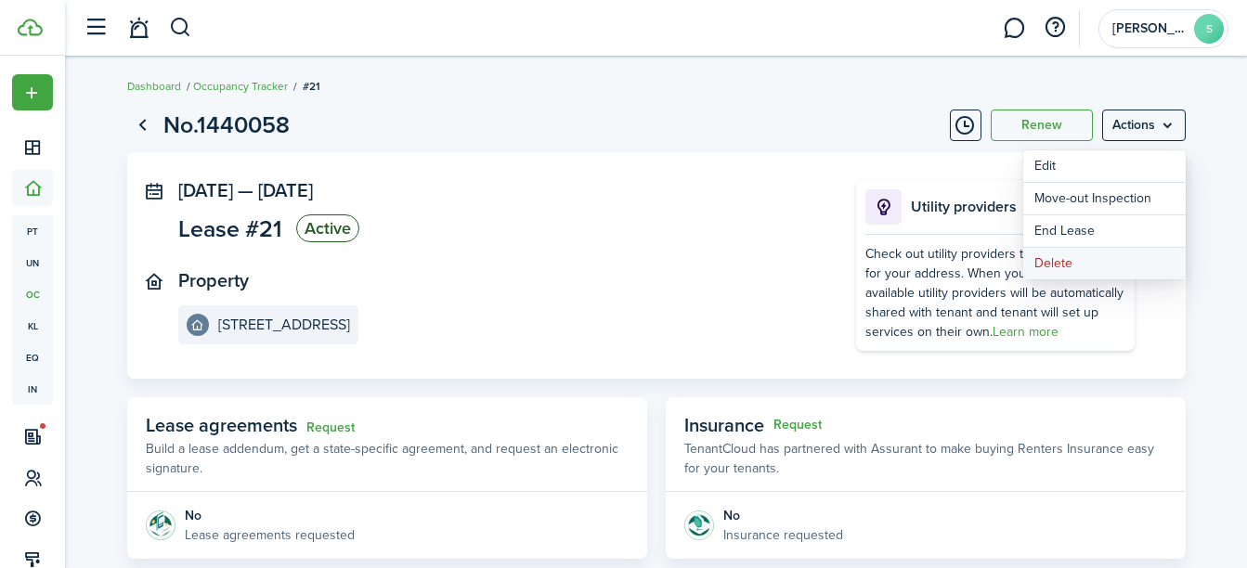
click at [1052, 265] on button "Delete" at bounding box center [1104, 264] width 162 height 32
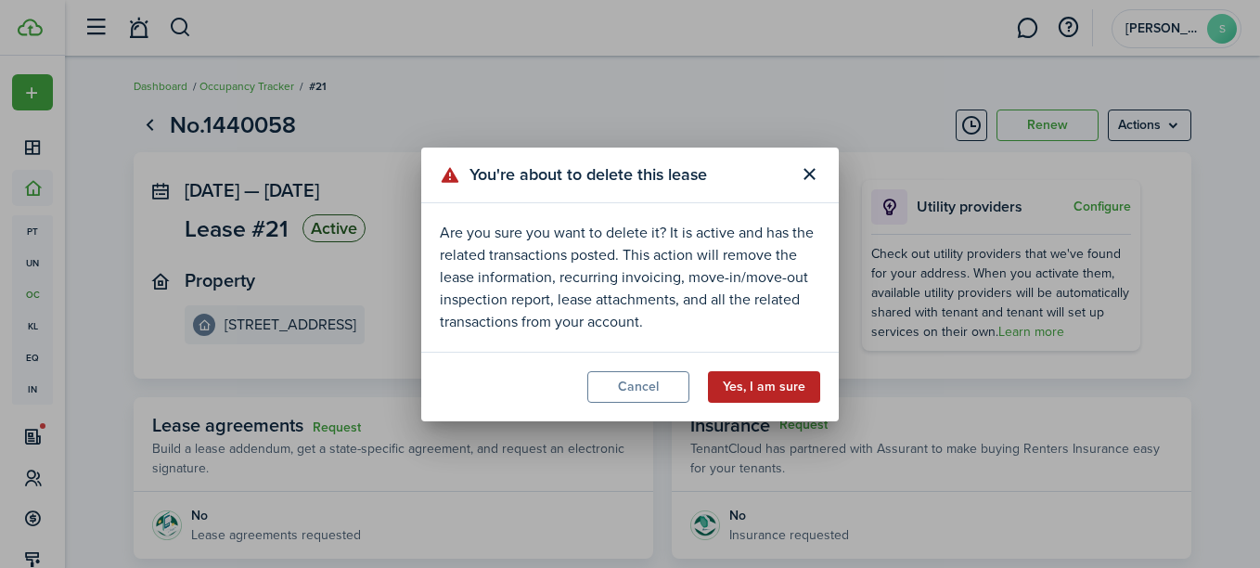
click at [775, 388] on button "Yes, I am sure" at bounding box center [764, 387] width 112 height 32
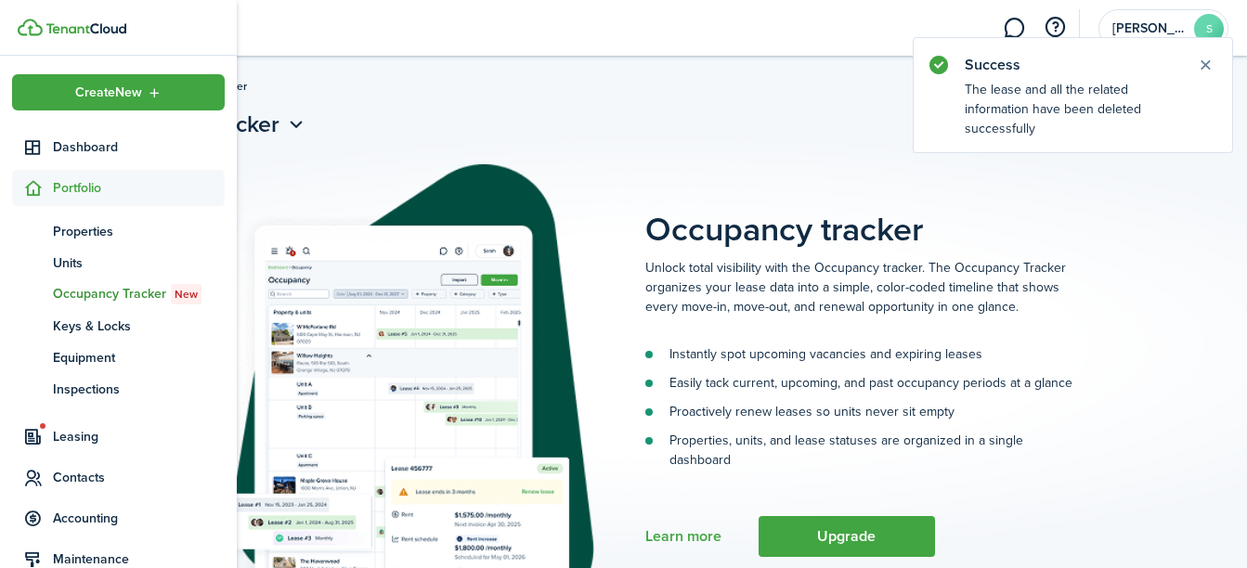
click at [47, 184] on sidebar-link-icon at bounding box center [32, 187] width 41 height 19
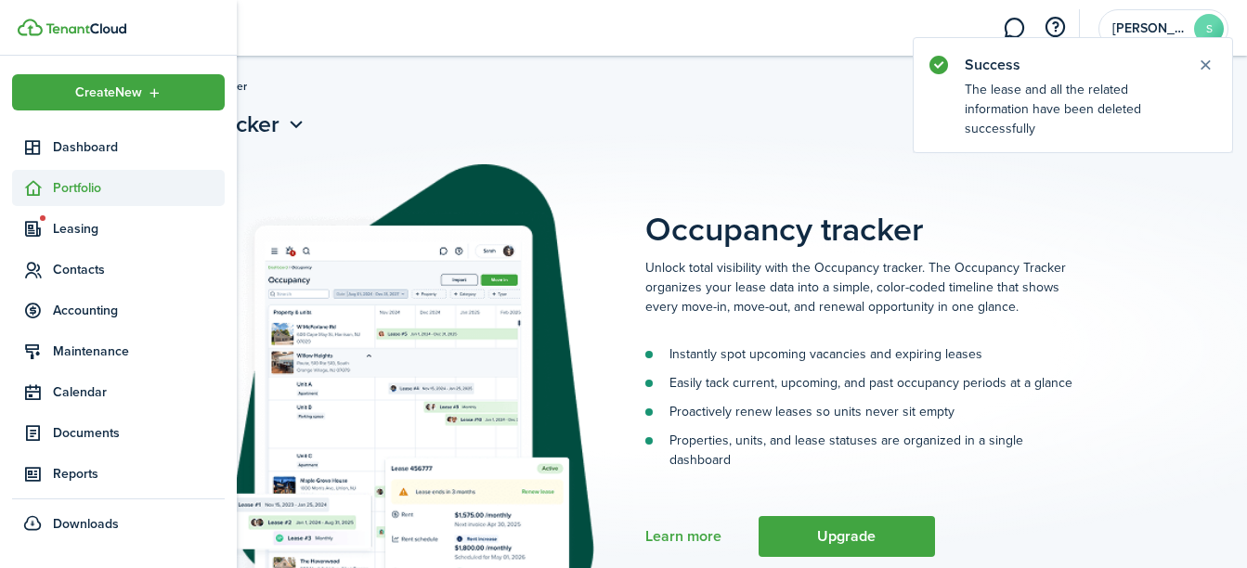
click at [72, 200] on span "Portfolio" at bounding box center [118, 188] width 213 height 36
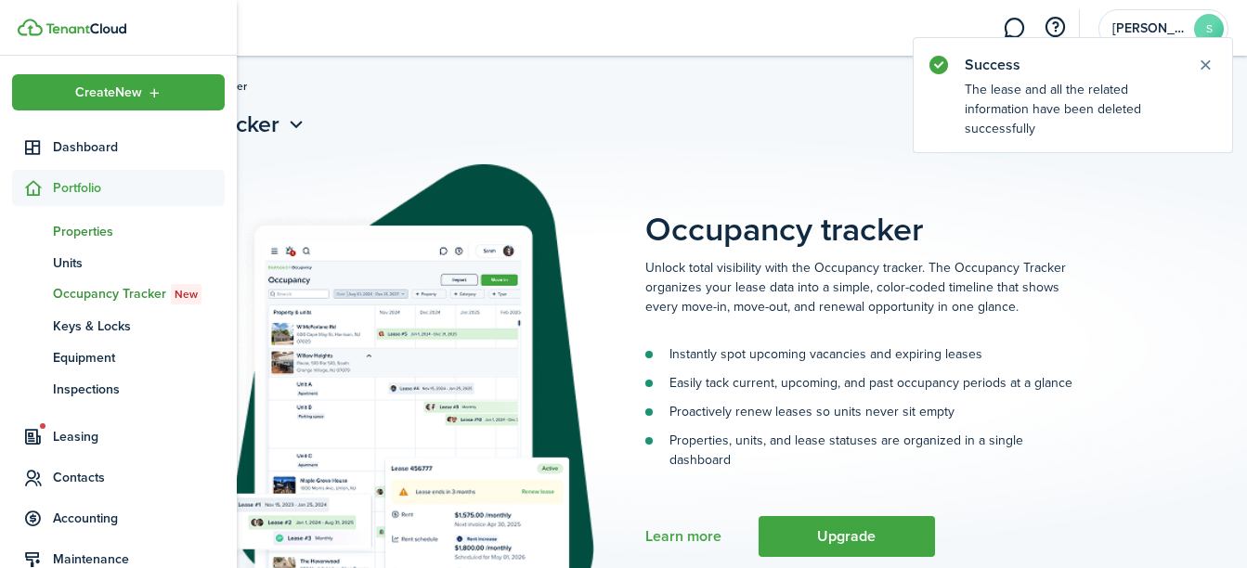
click at [98, 226] on span "Properties" at bounding box center [139, 231] width 172 height 19
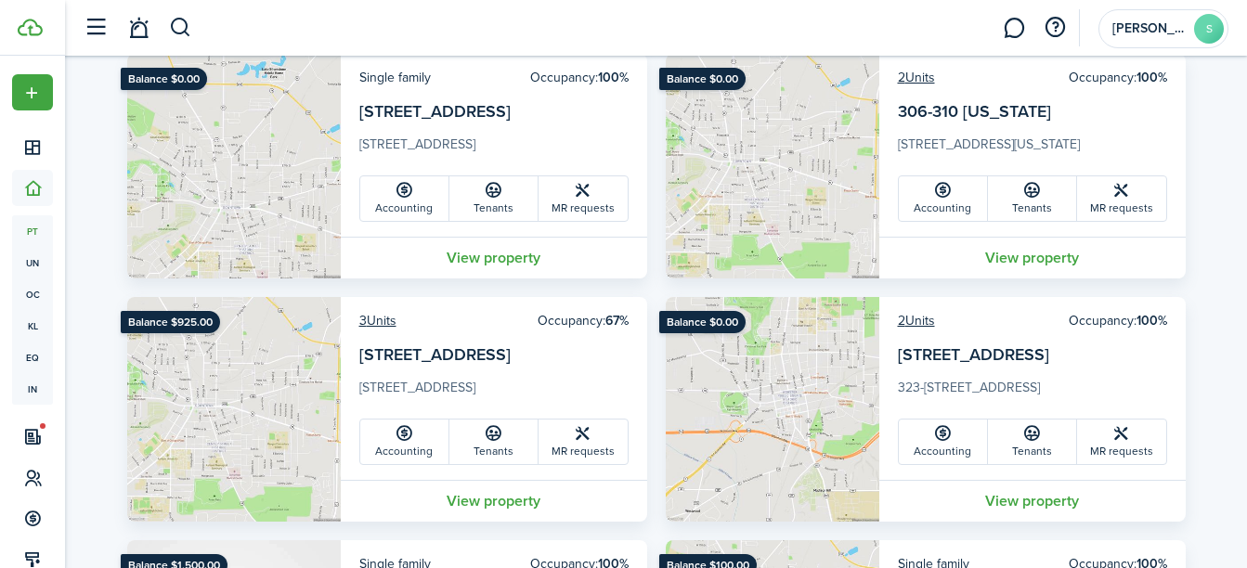
scroll to position [278, 0]
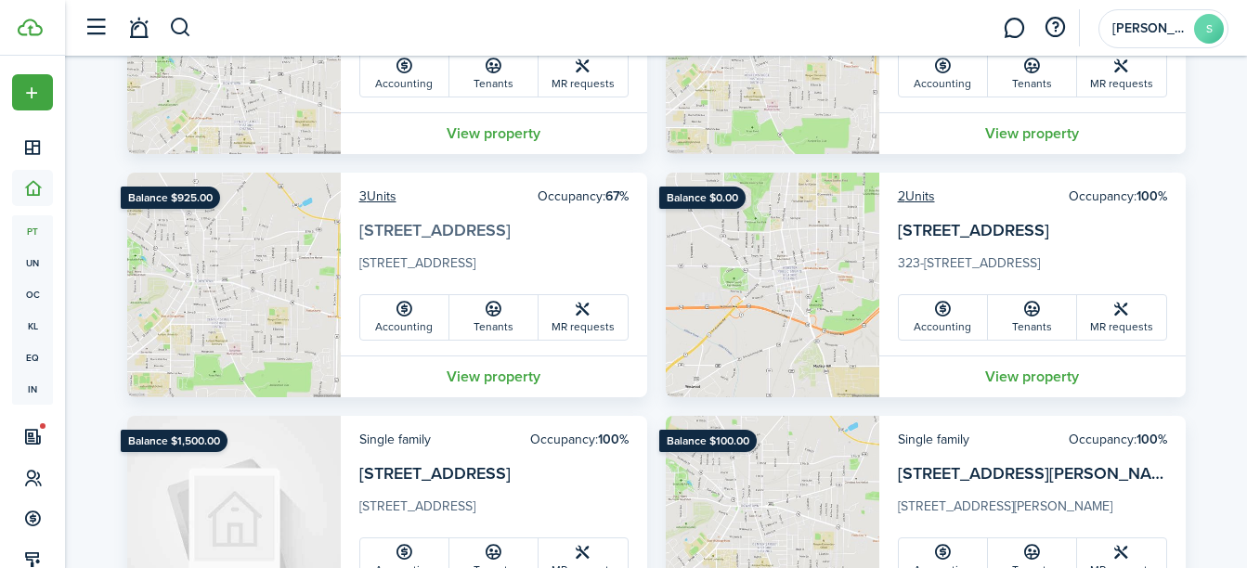
click at [403, 238] on link "[STREET_ADDRESS]" at bounding box center [434, 230] width 151 height 24
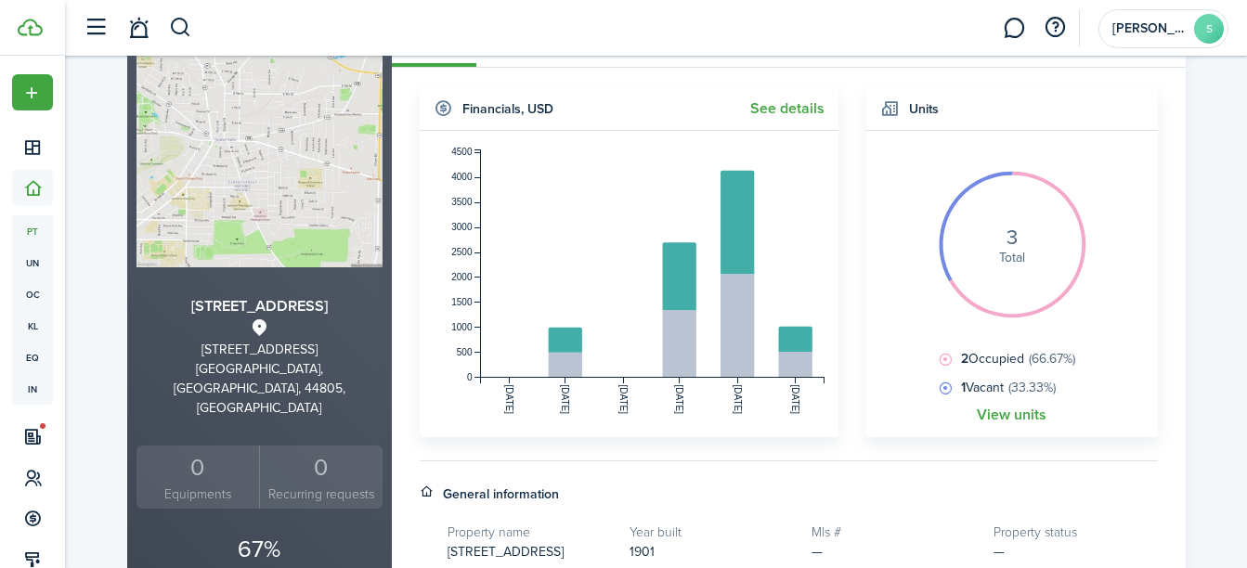
scroll to position [186, 0]
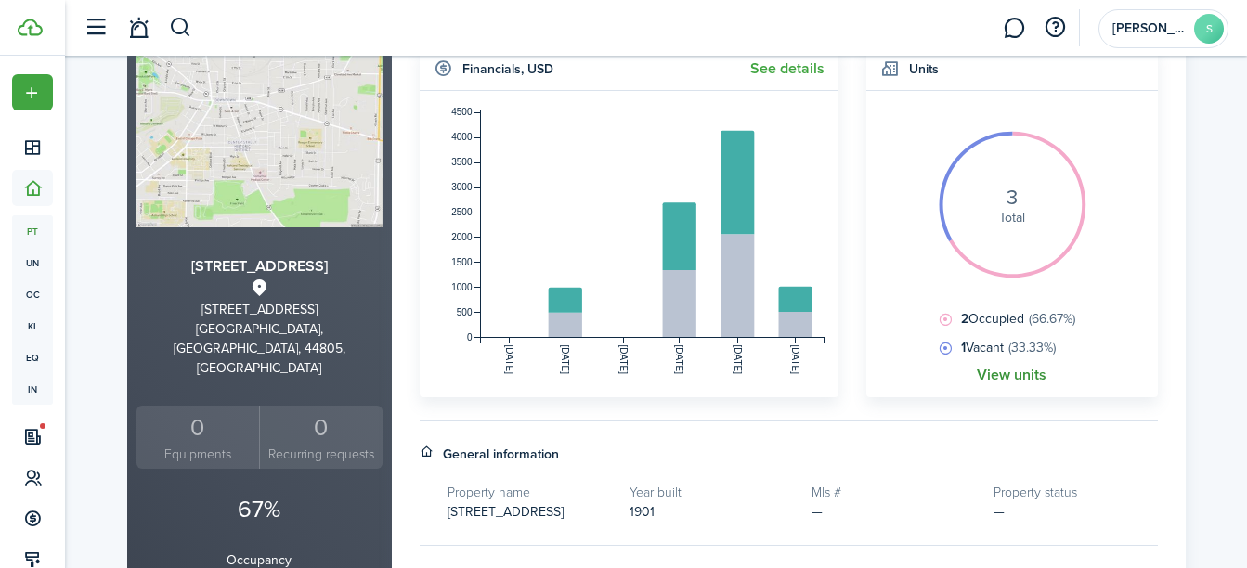
click at [1021, 369] on link "View units" at bounding box center [1011, 375] width 70 height 17
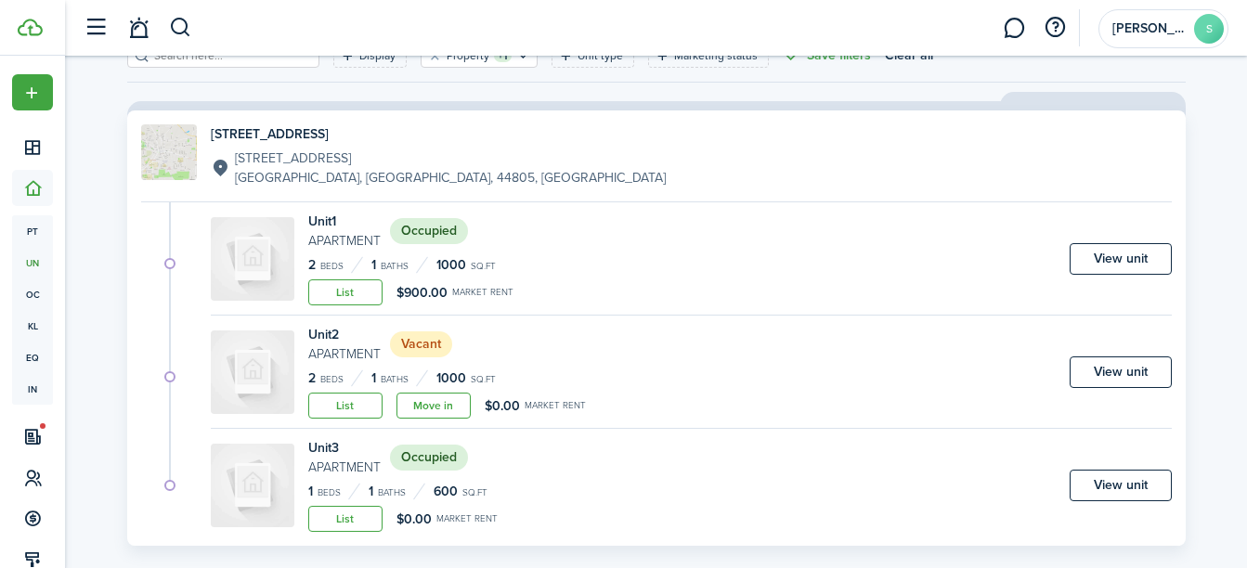
scroll to position [140, 0]
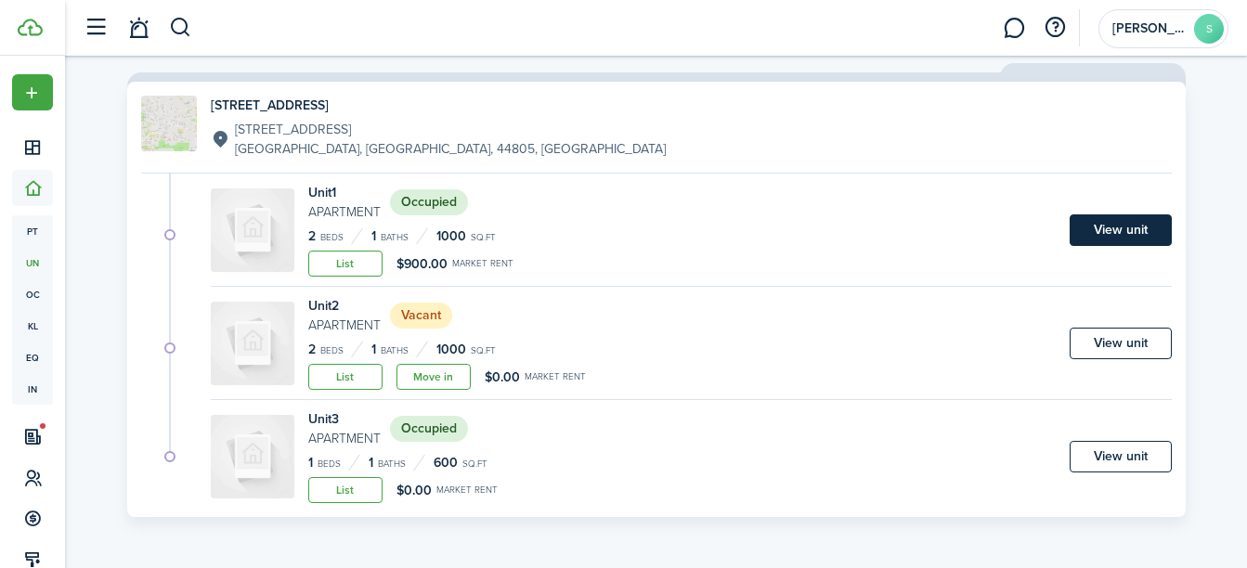
click at [1096, 235] on link "View unit" at bounding box center [1120, 230] width 102 height 32
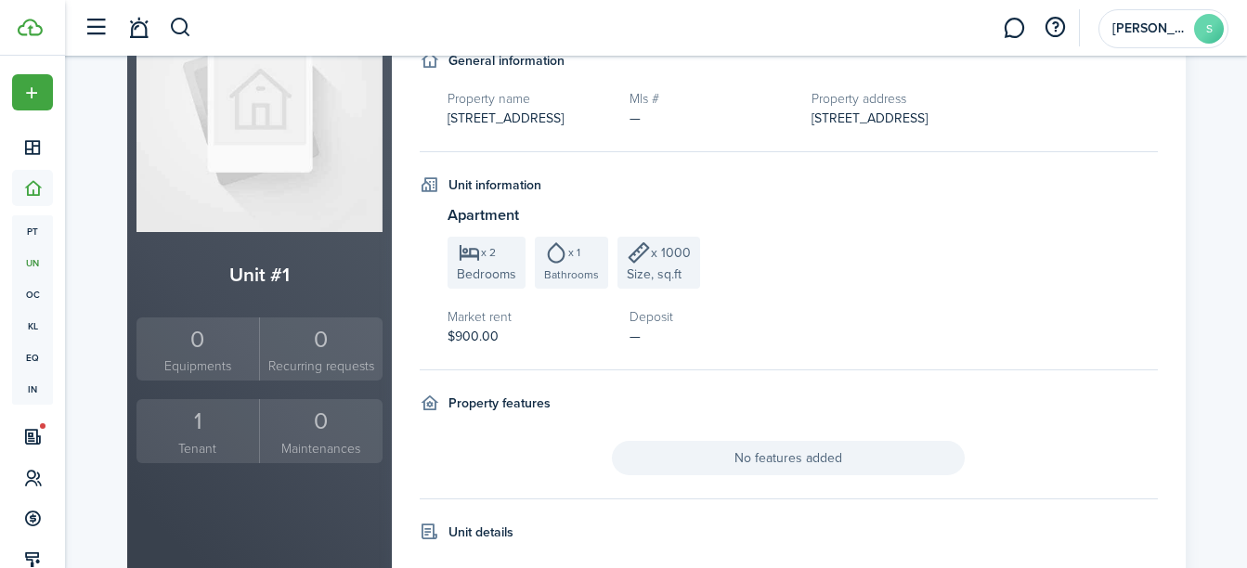
scroll to position [186, 0]
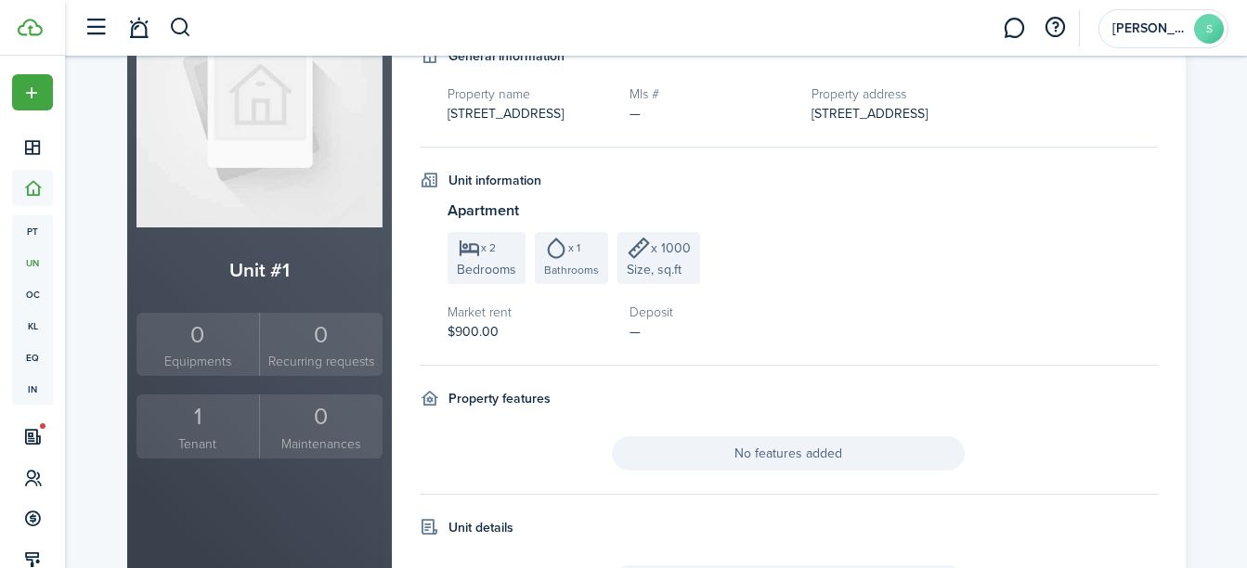
click at [194, 417] on div "1" at bounding box center [198, 416] width 114 height 35
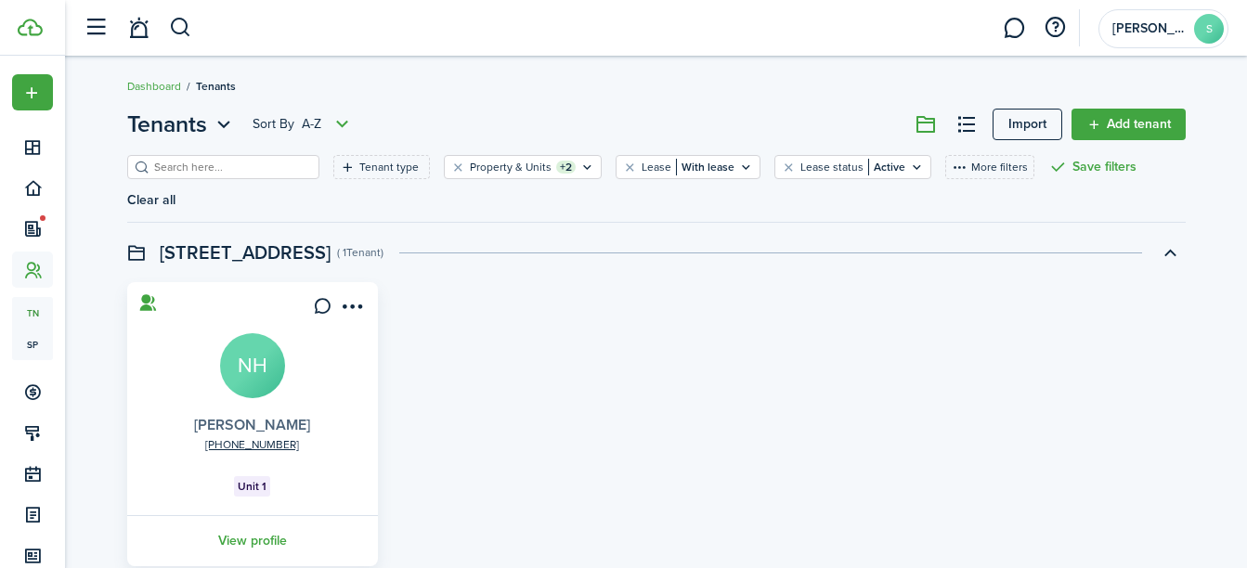
click at [264, 391] on card "[PHONE_NUMBER] [PERSON_NAME] NH Unit 1 View profile" at bounding box center [252, 424] width 251 height 284
click at [261, 414] on link "[PERSON_NAME]" at bounding box center [252, 424] width 116 height 21
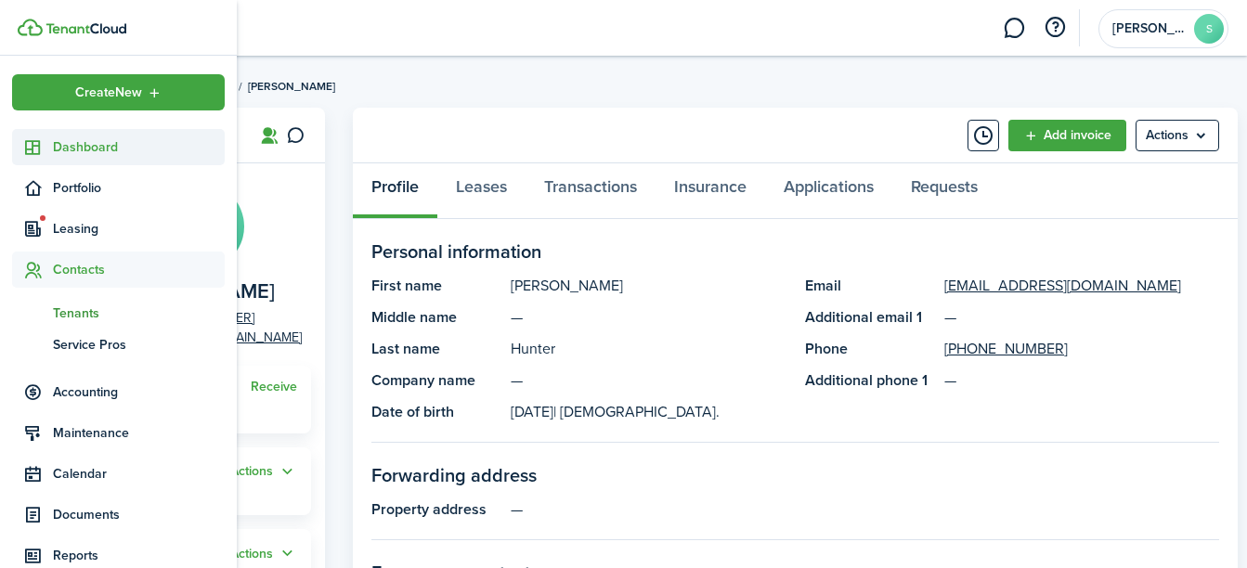
click at [59, 151] on span "Dashboard" at bounding box center [139, 146] width 172 height 19
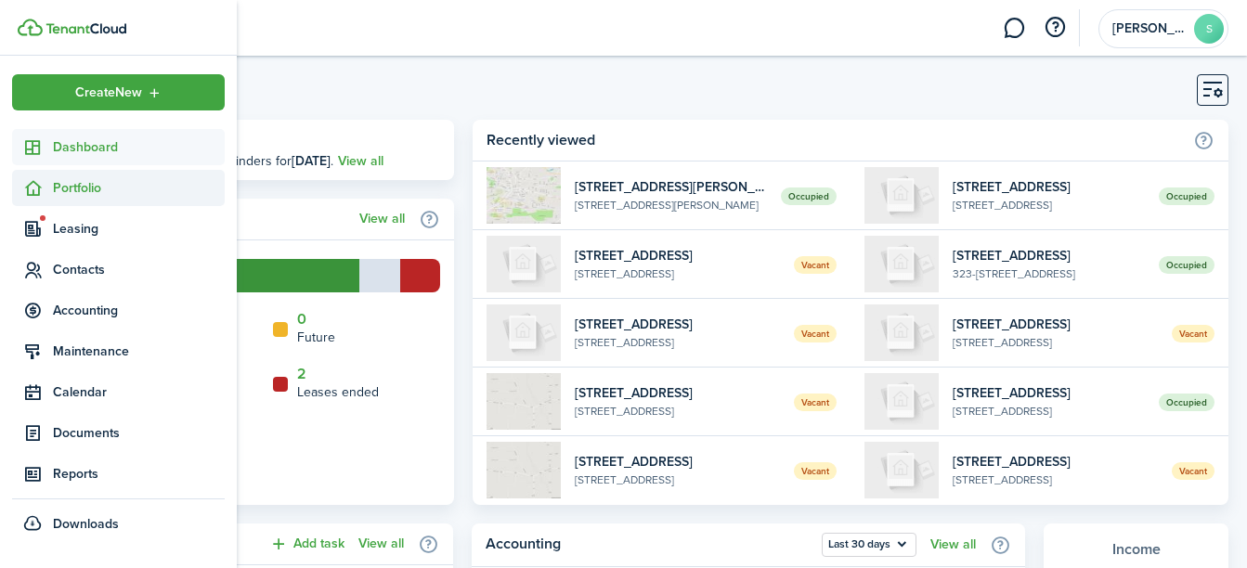
click at [84, 185] on span "Portfolio" at bounding box center [139, 187] width 172 height 19
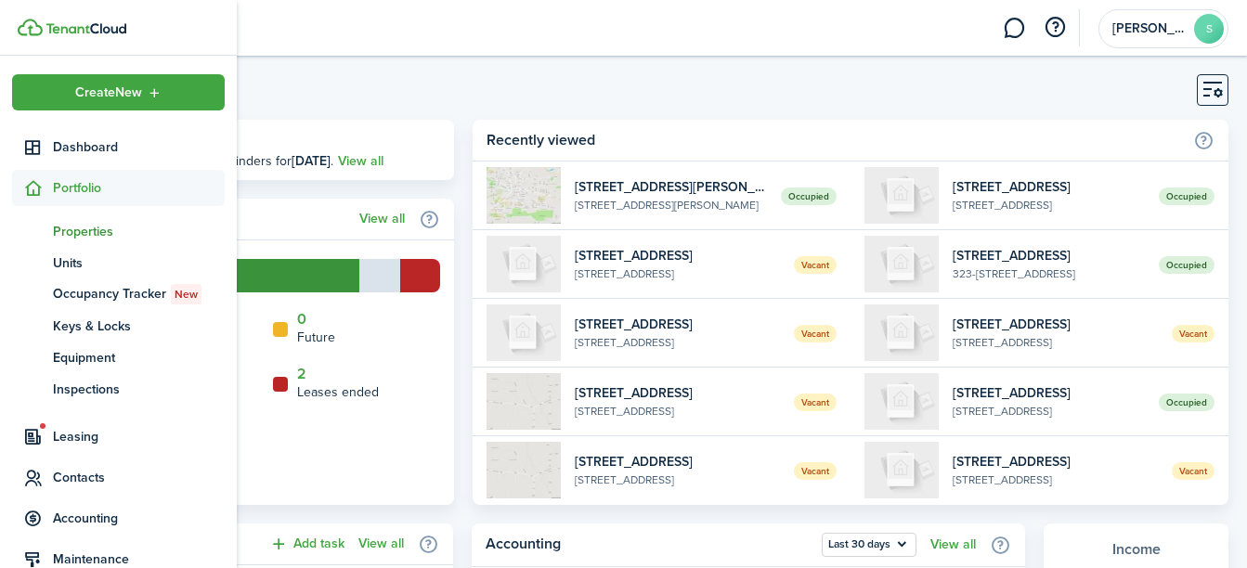
click at [87, 226] on span "Properties" at bounding box center [139, 231] width 172 height 19
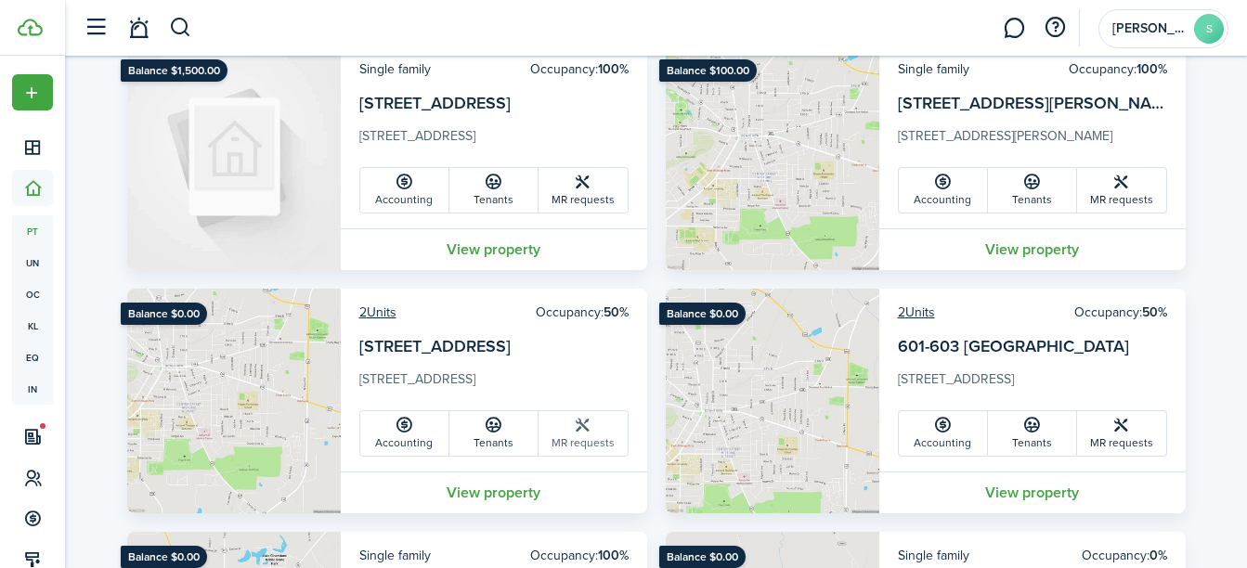
scroll to position [650, 0]
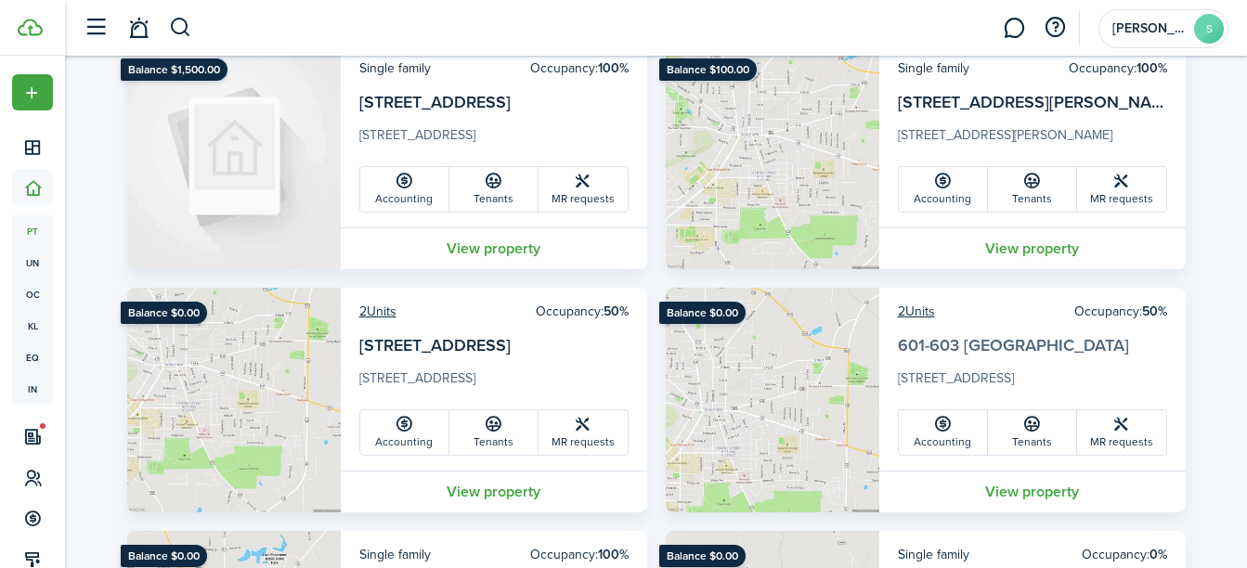
click at [1000, 347] on link "601-603 [GEOGRAPHIC_DATA]" at bounding box center [1013, 345] width 231 height 24
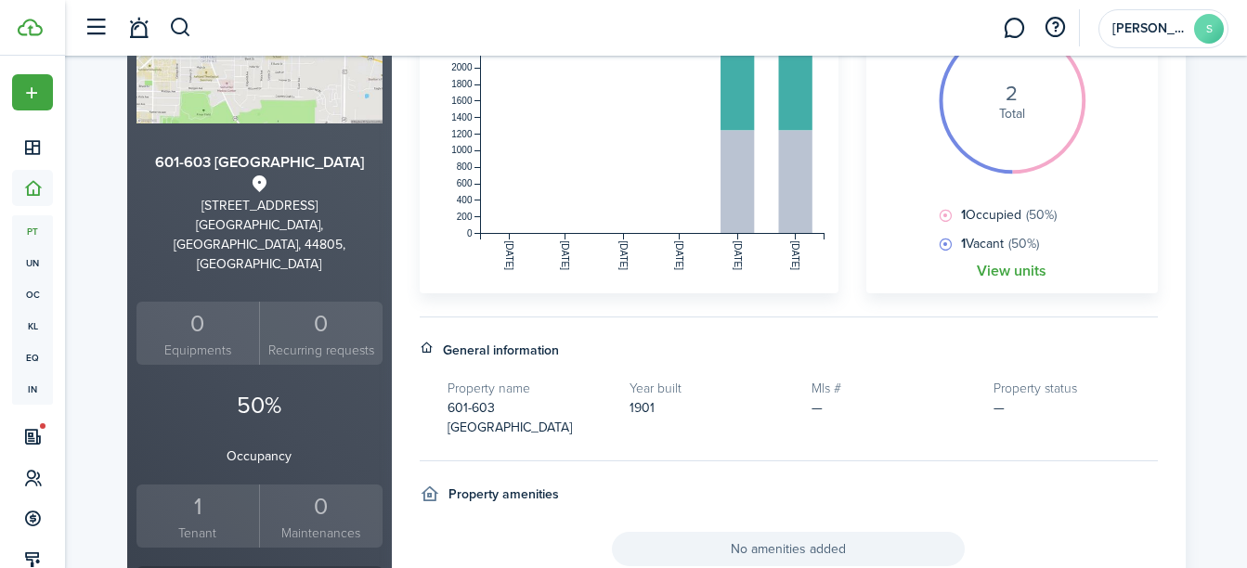
scroll to position [186, 0]
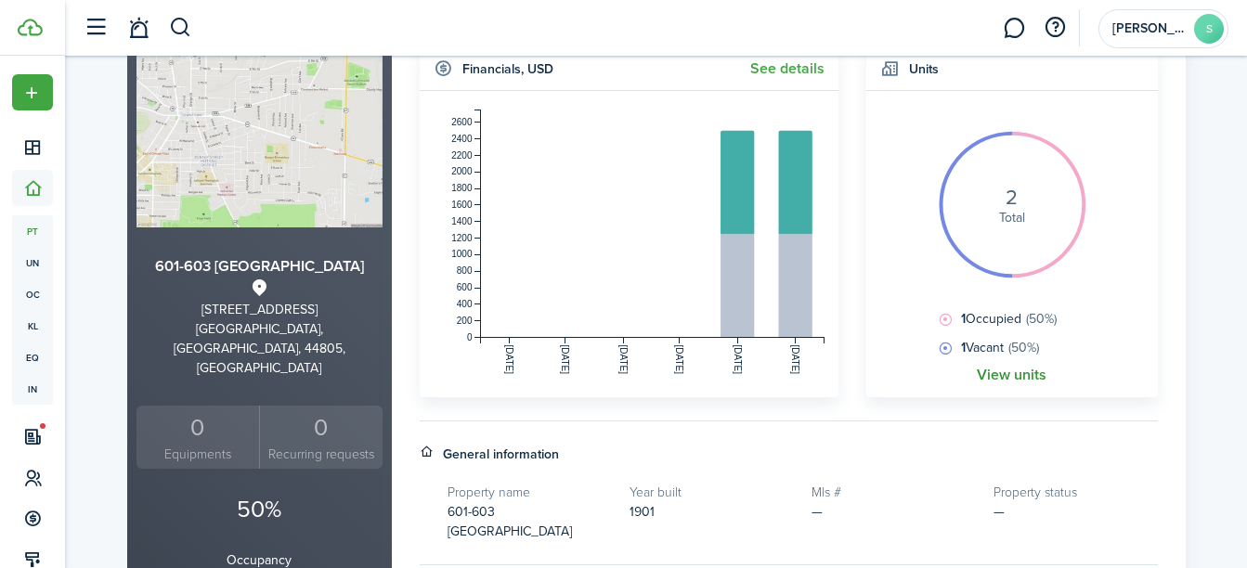
click at [1012, 373] on link "View units" at bounding box center [1011, 375] width 70 height 17
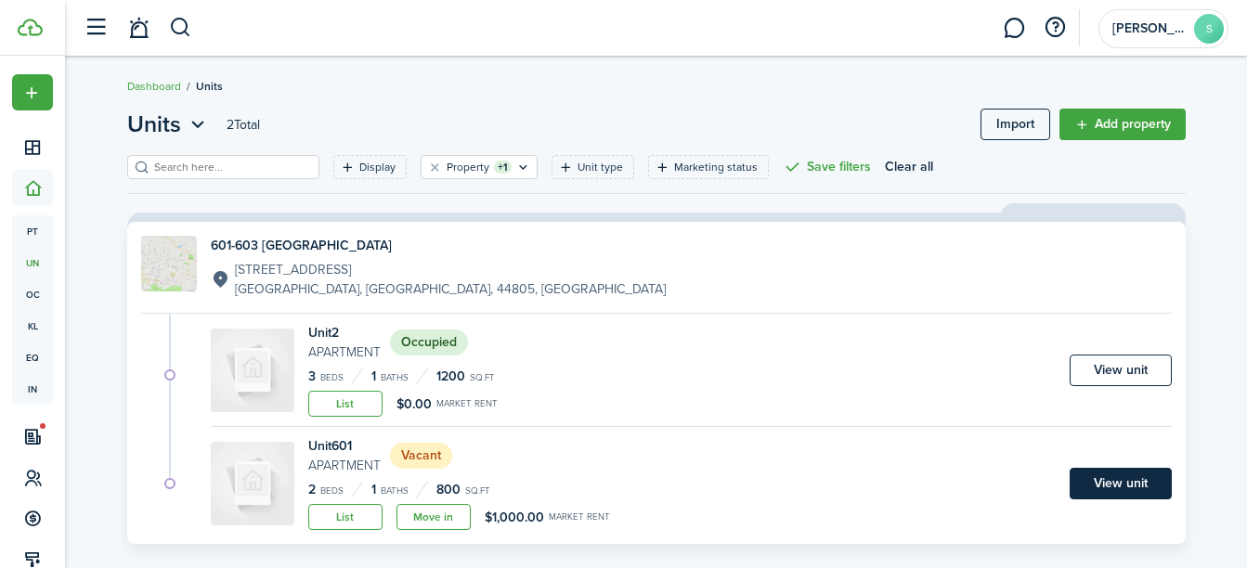
click at [1146, 479] on link "View unit" at bounding box center [1120, 484] width 102 height 32
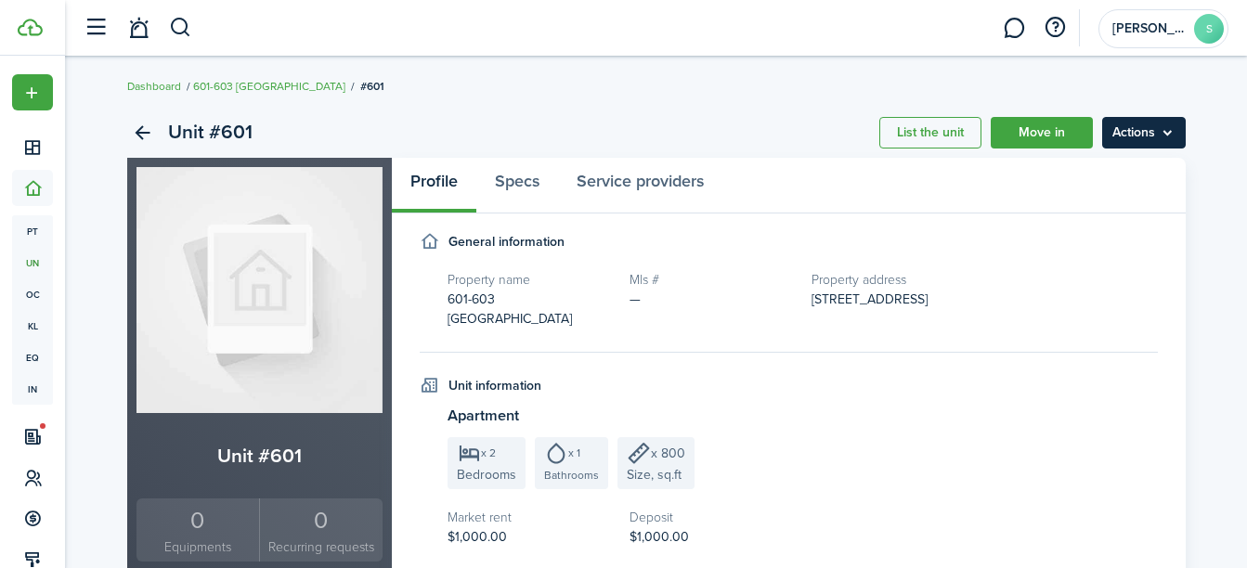
click at [1166, 135] on menu-btn "Actions" at bounding box center [1144, 133] width 84 height 32
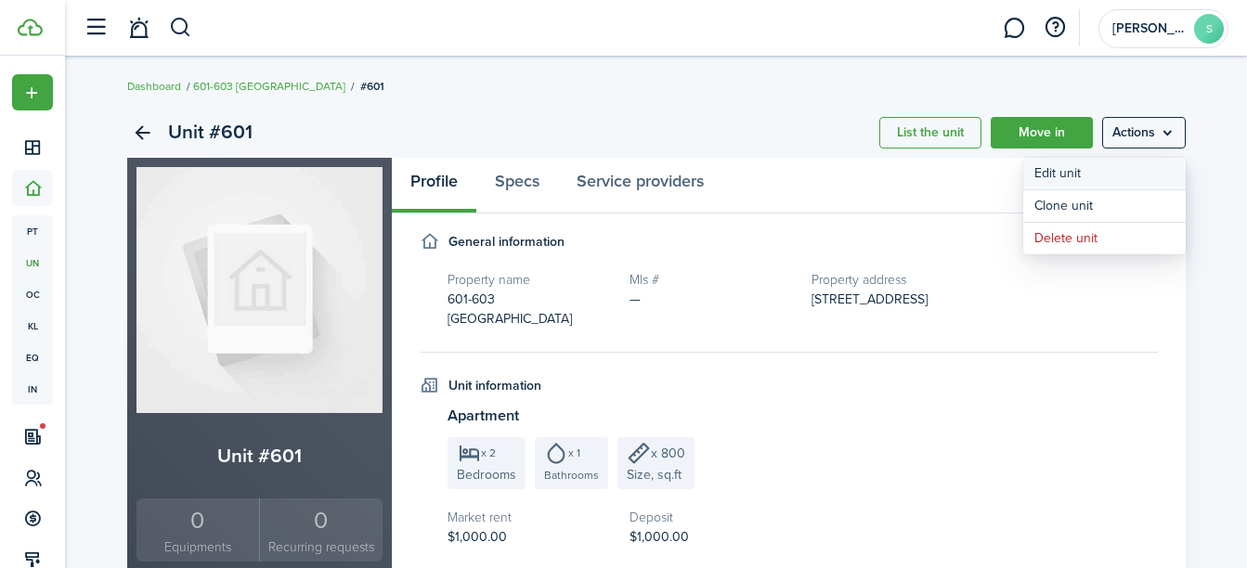
click at [1133, 182] on link "Edit unit" at bounding box center [1104, 174] width 162 height 32
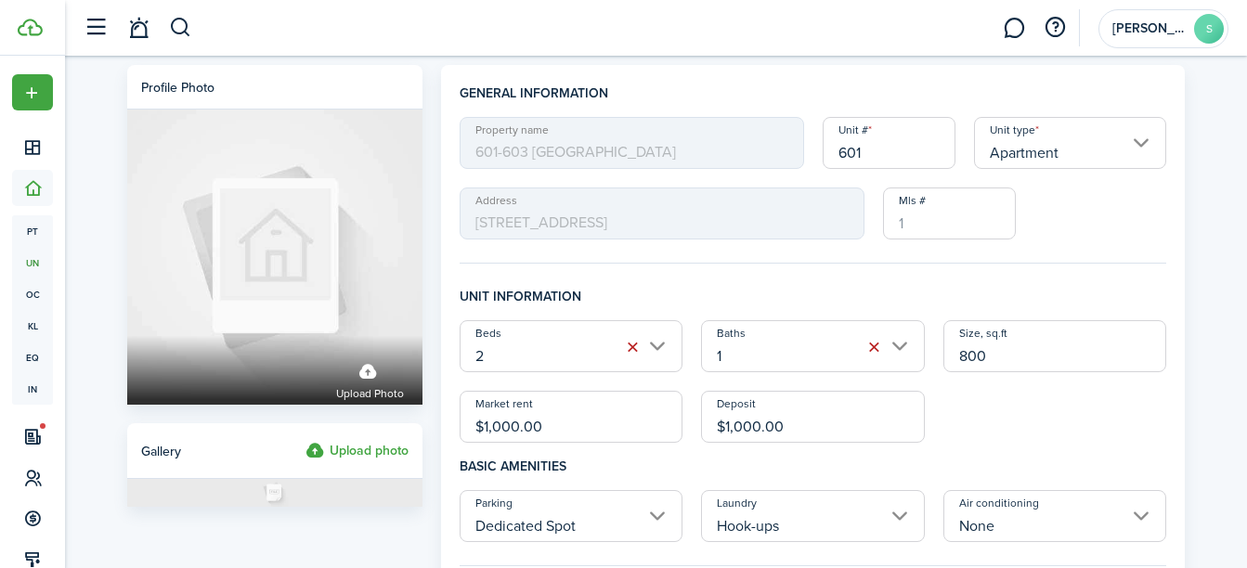
drag, startPoint x: 610, startPoint y: 415, endPoint x: 437, endPoint y: 388, distance: 174.7
type input "$950.00"
drag, startPoint x: 824, startPoint y: 420, endPoint x: 663, endPoint y: 420, distance: 161.5
click at [663, 420] on div "Beds 2 Baths 1 Size, sq.ft 800 Market rent $950.00 Deposit $1,000.00" at bounding box center [813, 381] width 726 height 123
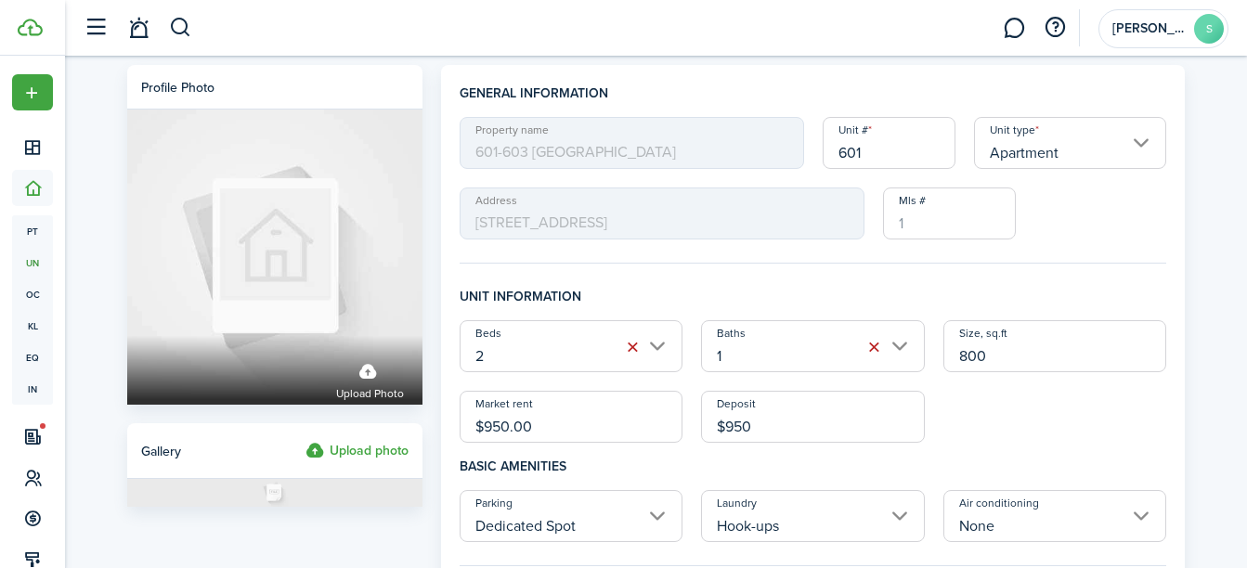
type input "$950"
